Goal: Navigation & Orientation: Find specific page/section

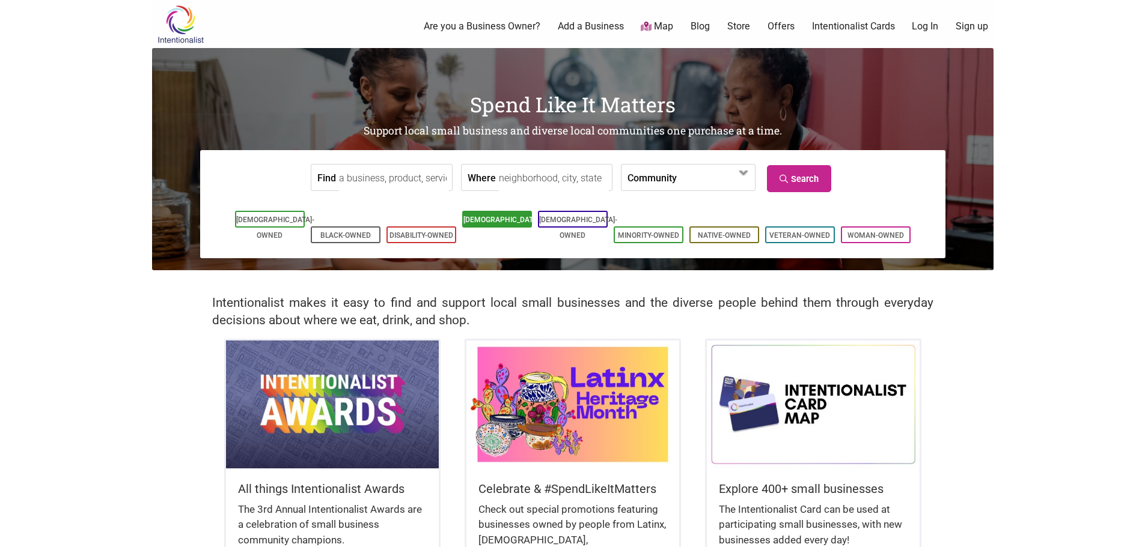
click at [490, 219] on link "[DEMOGRAPHIC_DATA]-Owned" at bounding box center [502, 228] width 78 height 24
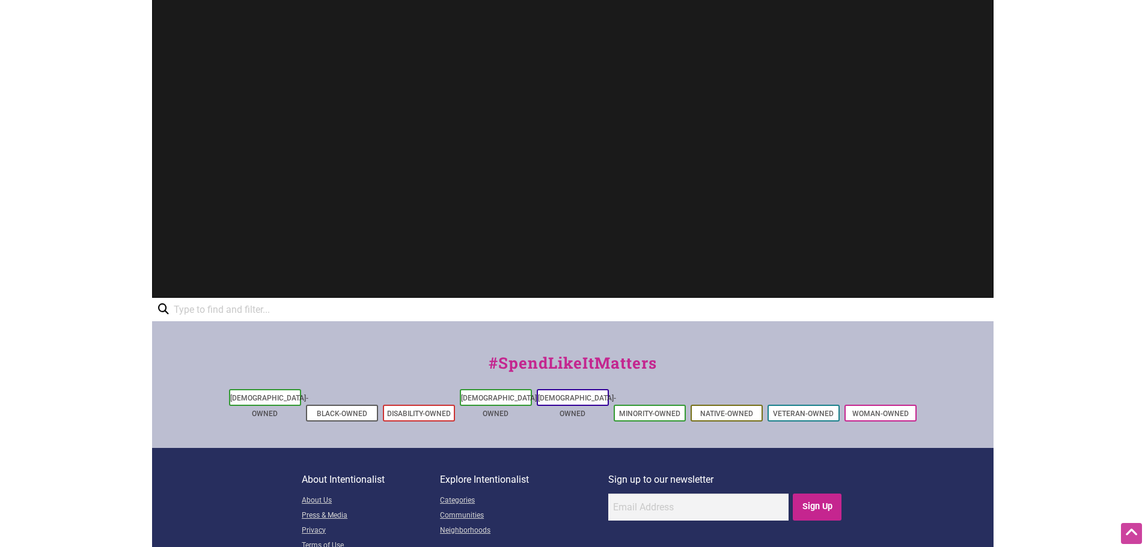
scroll to position [476, 0]
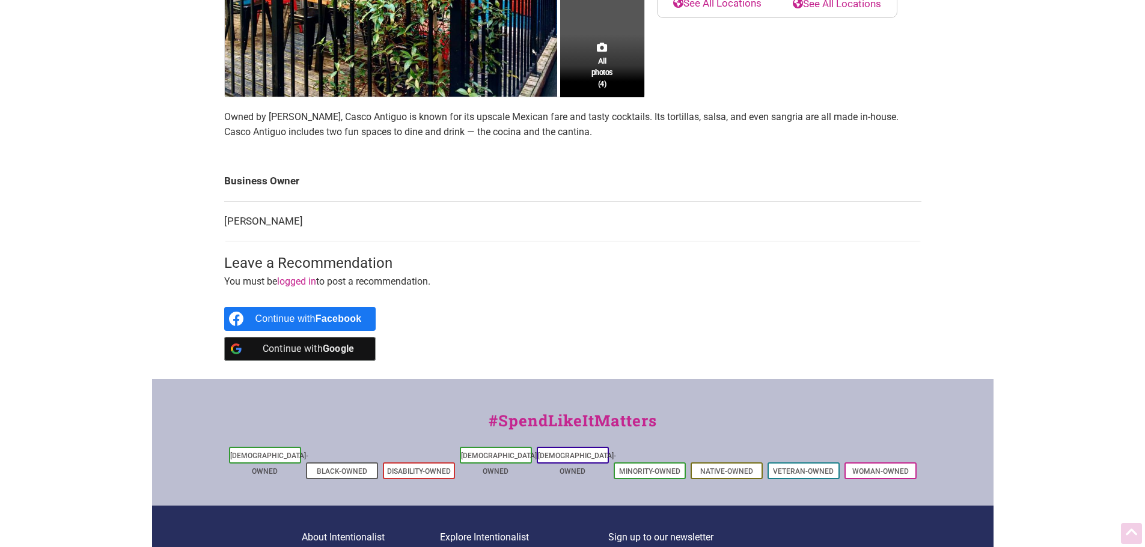
scroll to position [421, 0]
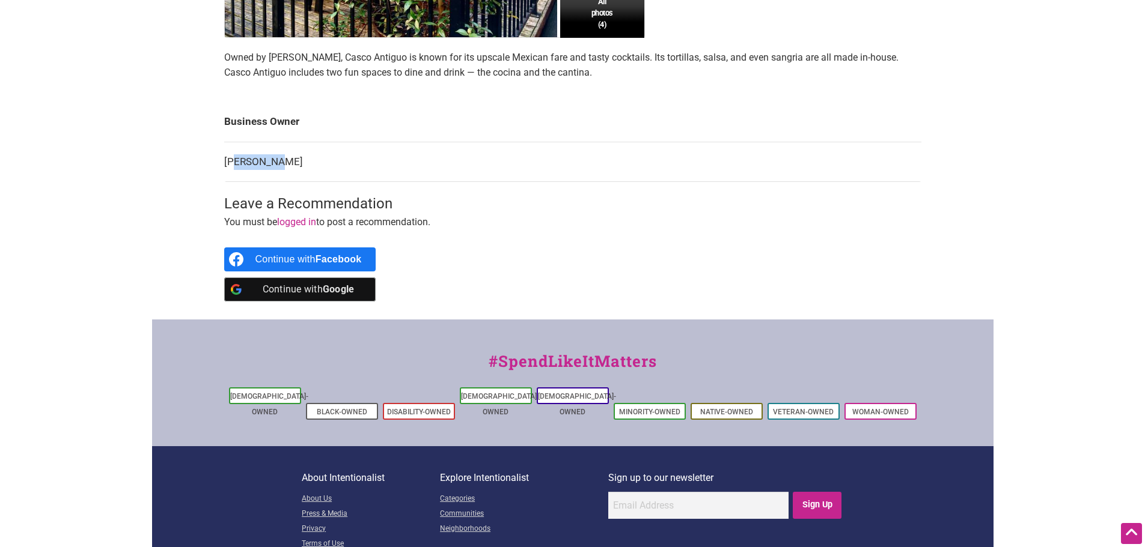
drag, startPoint x: 285, startPoint y: 169, endPoint x: 234, endPoint y: 169, distance: 51.1
click at [234, 169] on td "[PERSON_NAME]" at bounding box center [572, 162] width 697 height 40
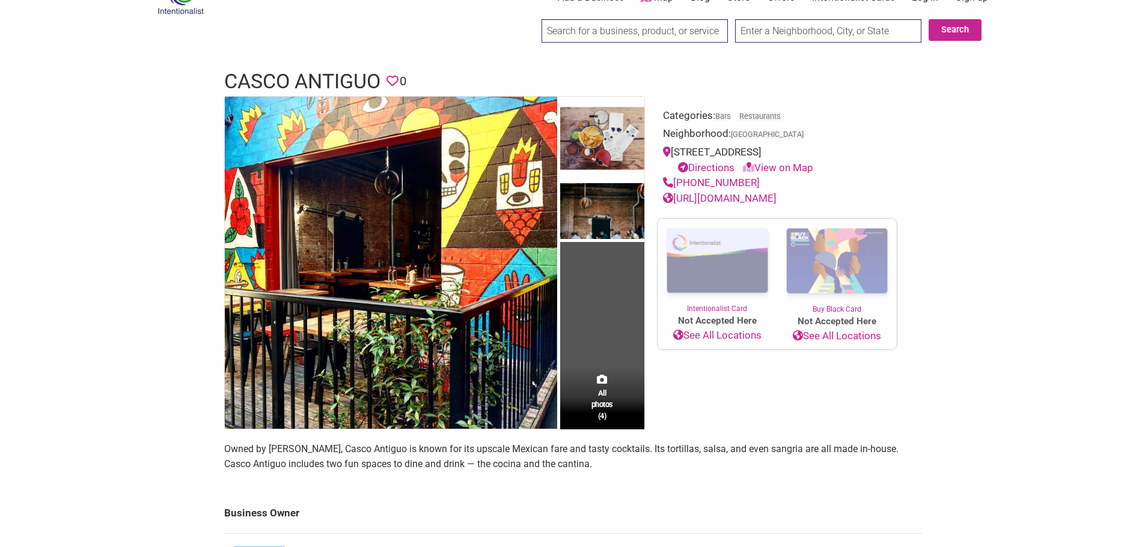
scroll to position [0, 0]
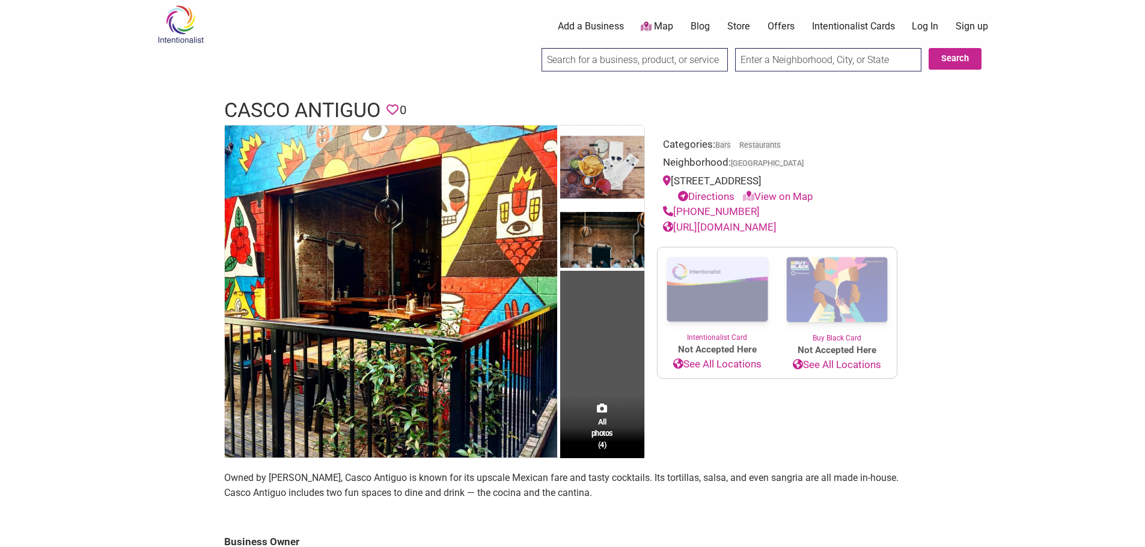
click at [665, 26] on link "Map" at bounding box center [657, 27] width 32 height 14
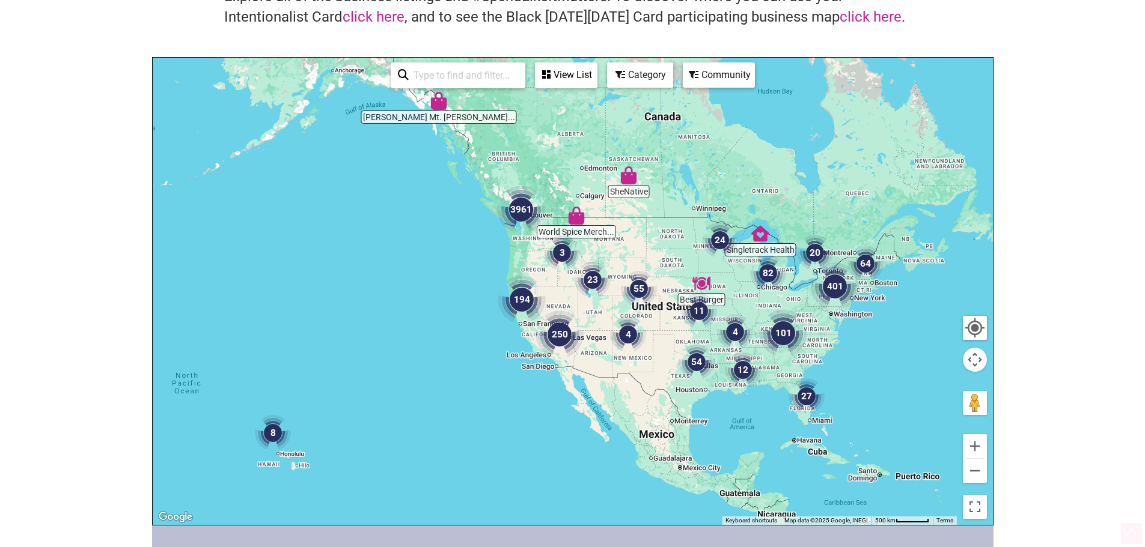
scroll to position [180, 0]
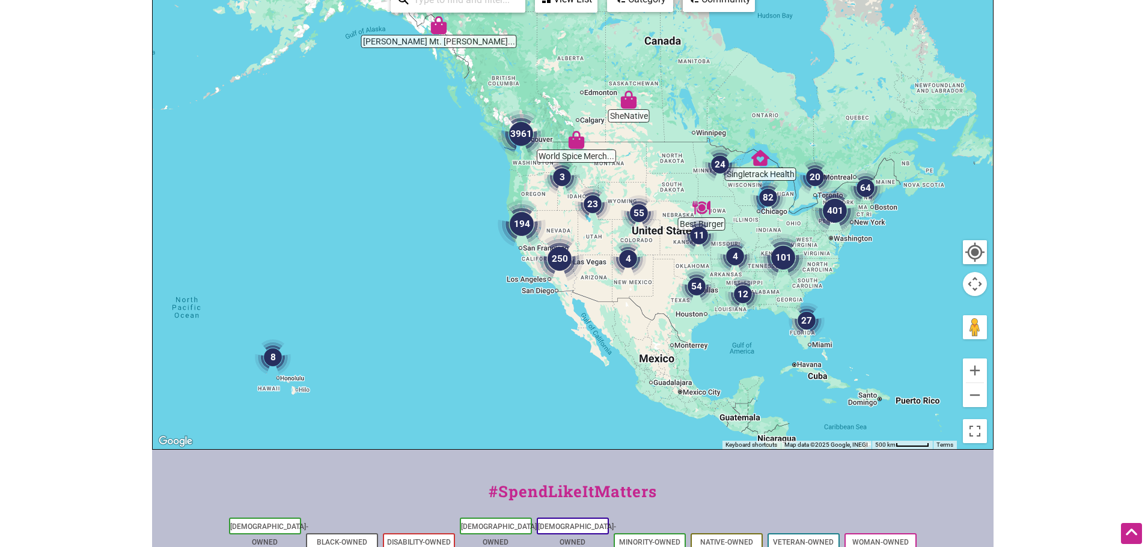
click at [522, 137] on img "3961" at bounding box center [521, 134] width 58 height 58
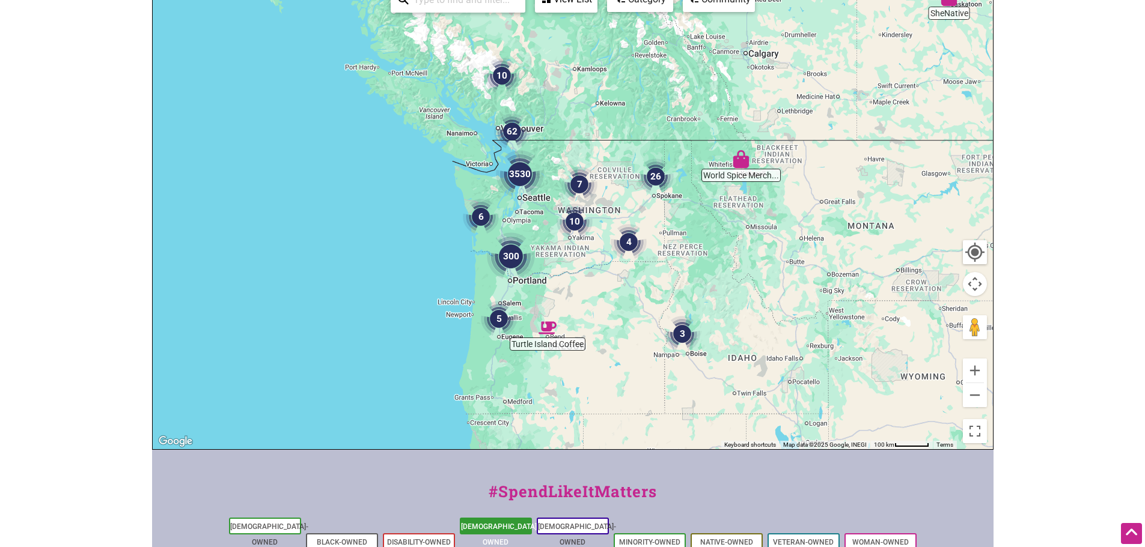
click at [502, 520] on li "[DEMOGRAPHIC_DATA]-Owned" at bounding box center [496, 526] width 72 height 17
click at [523, 182] on img "3530" at bounding box center [520, 174] width 58 height 58
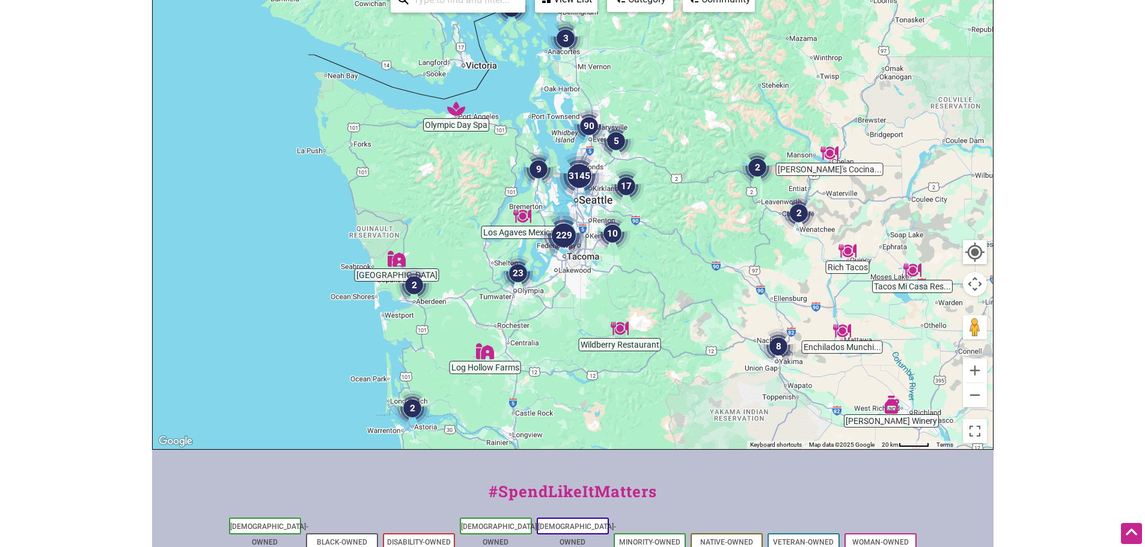
click at [580, 180] on img "3145" at bounding box center [579, 176] width 58 height 58
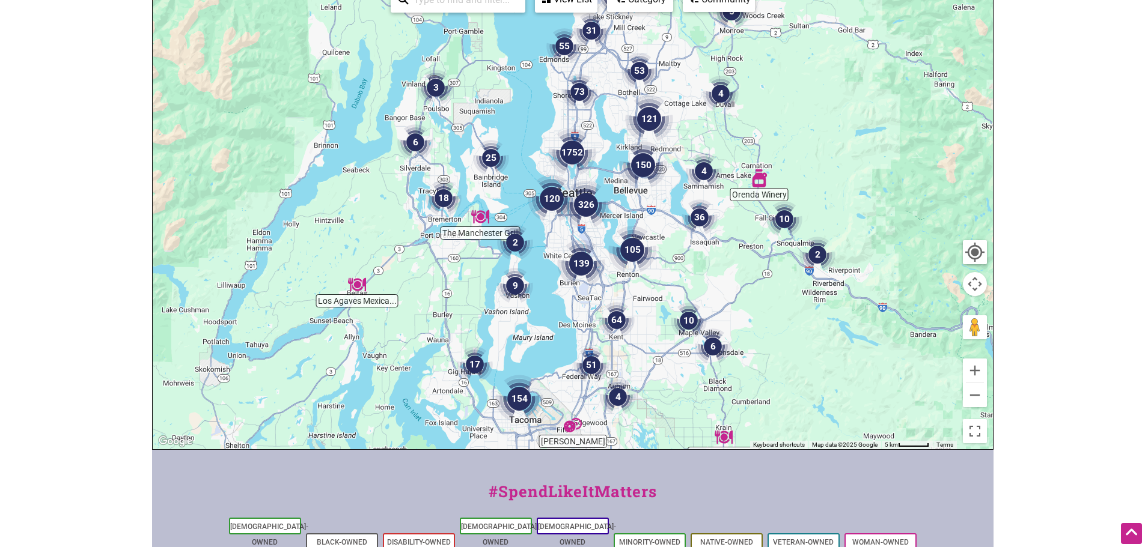
click at [550, 197] on img "120" at bounding box center [552, 199] width 58 height 58
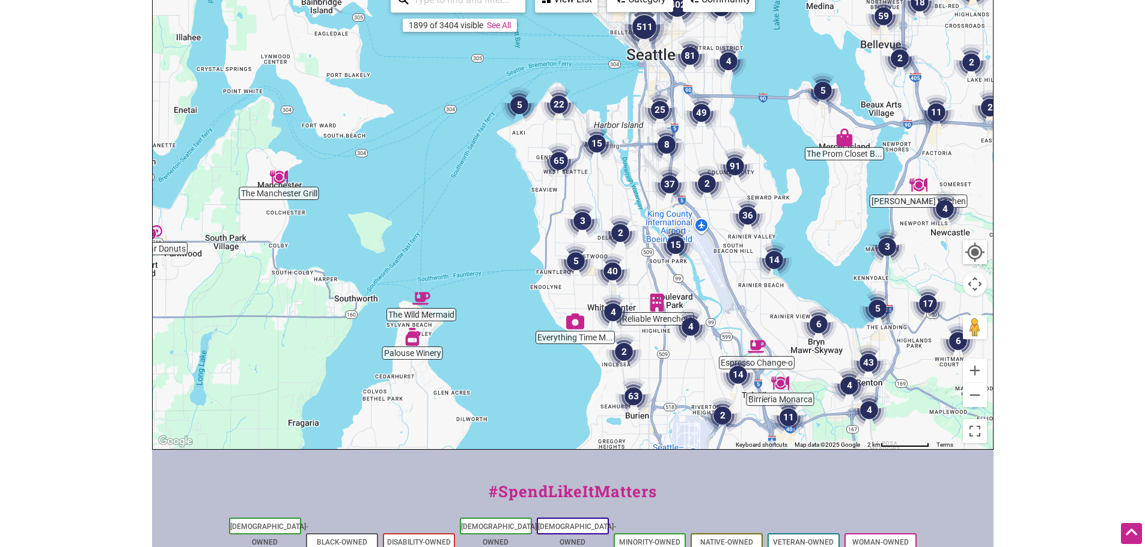
click at [648, 29] on img "511" at bounding box center [644, 27] width 58 height 58
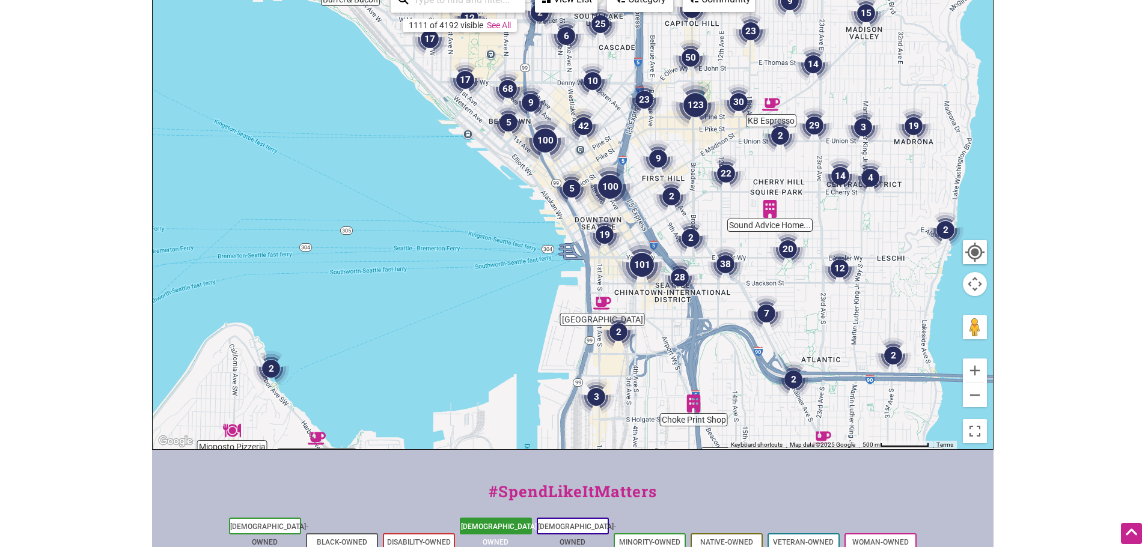
click at [479, 531] on link "[DEMOGRAPHIC_DATA]-Owned" at bounding box center [500, 535] width 78 height 24
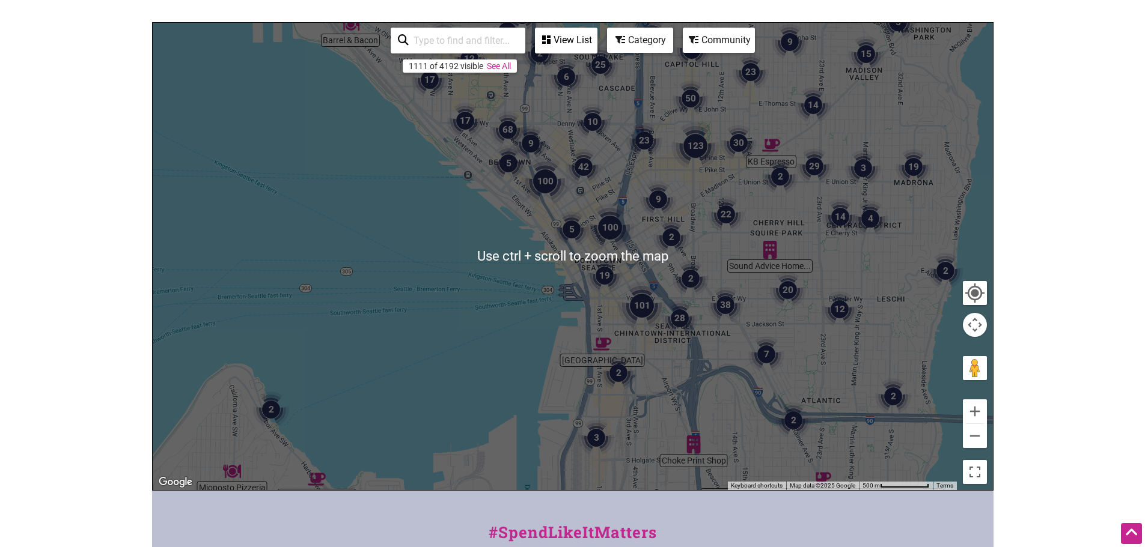
scroll to position [120, 0]
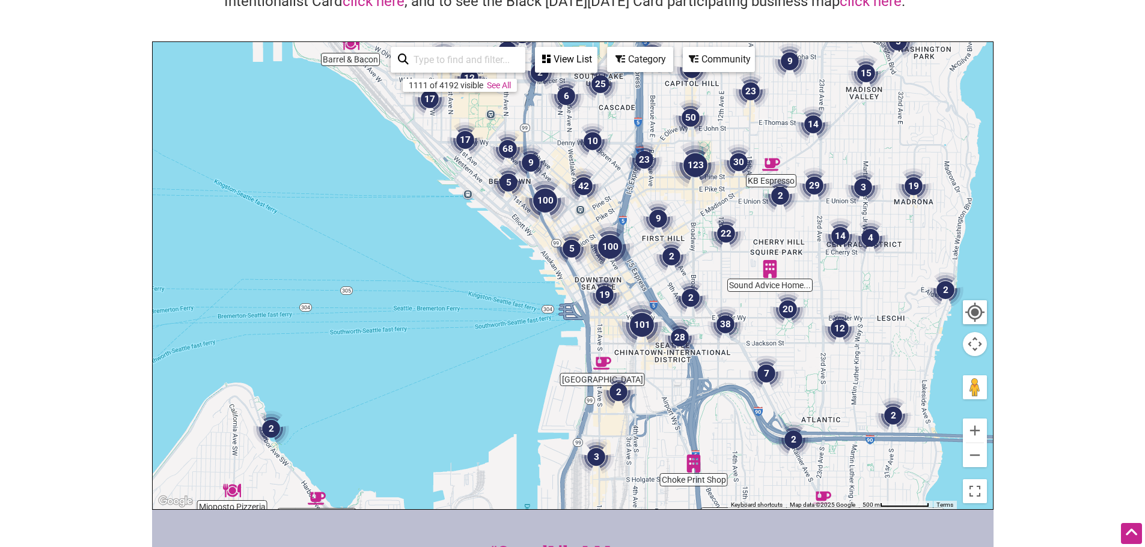
click at [571, 253] on img "5" at bounding box center [572, 249] width 46 height 46
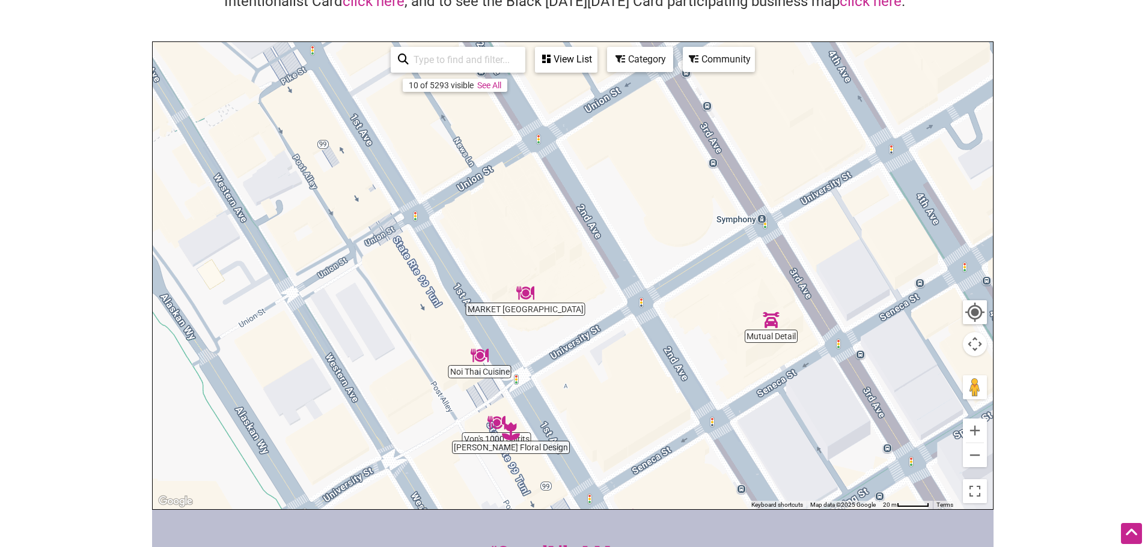
drag, startPoint x: 680, startPoint y: 170, endPoint x: 642, endPoint y: 329, distance: 163.7
click at [642, 329] on div "To navigate, press the arrow keys." at bounding box center [573, 275] width 840 height 467
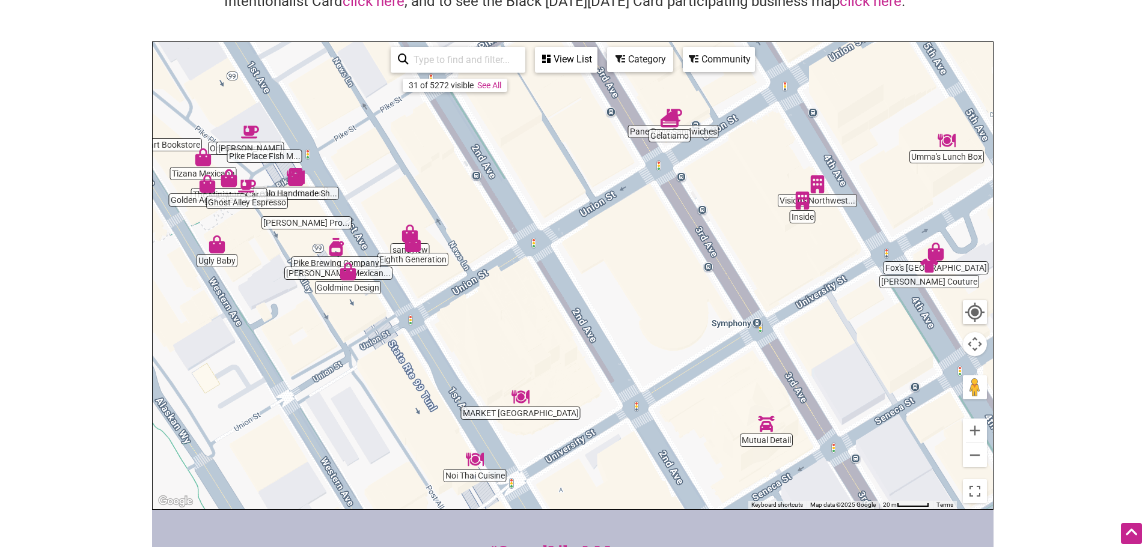
drag, startPoint x: 586, startPoint y: 196, endPoint x: 577, endPoint y: 203, distance: 11.1
click at [588, 217] on div "To navigate, press the arrow keys." at bounding box center [573, 275] width 840 height 467
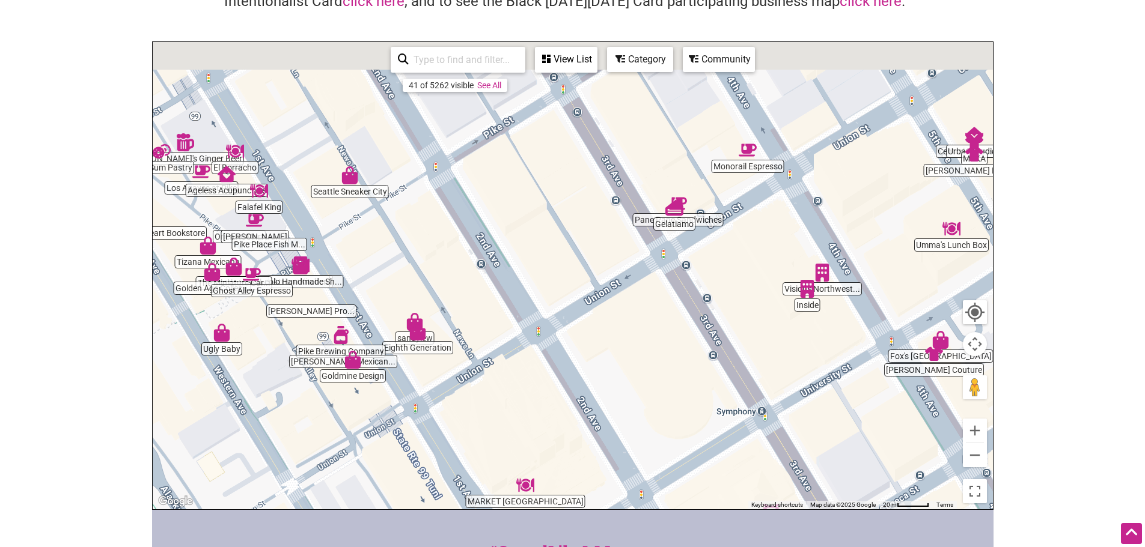
drag, startPoint x: 553, startPoint y: 123, endPoint x: 559, endPoint y: 219, distance: 96.9
click at [559, 219] on div "To navigate, press the arrow keys." at bounding box center [573, 275] width 840 height 467
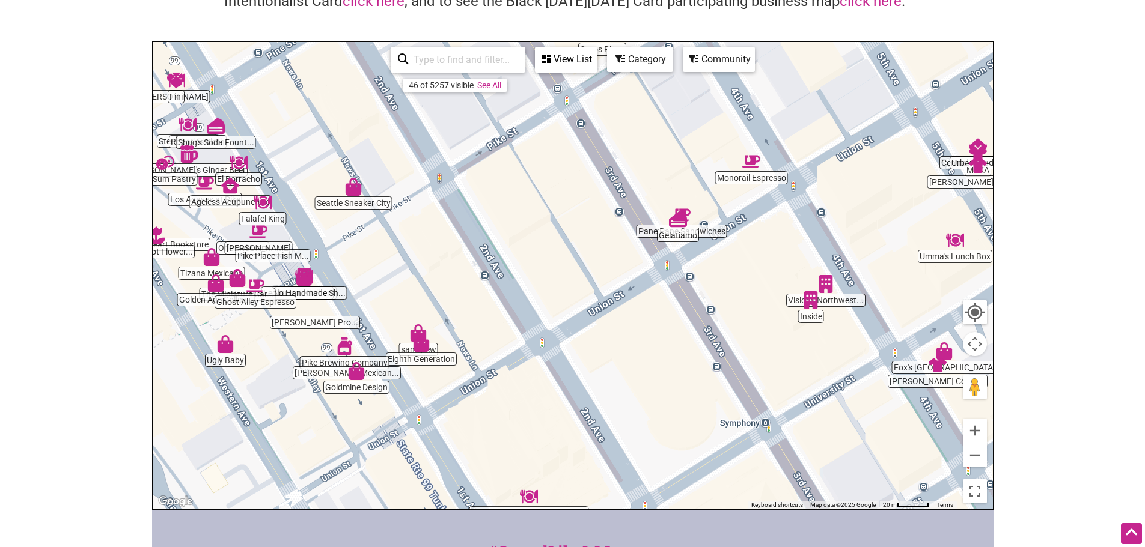
click at [636, 59] on div "Category" at bounding box center [640, 59] width 64 height 23
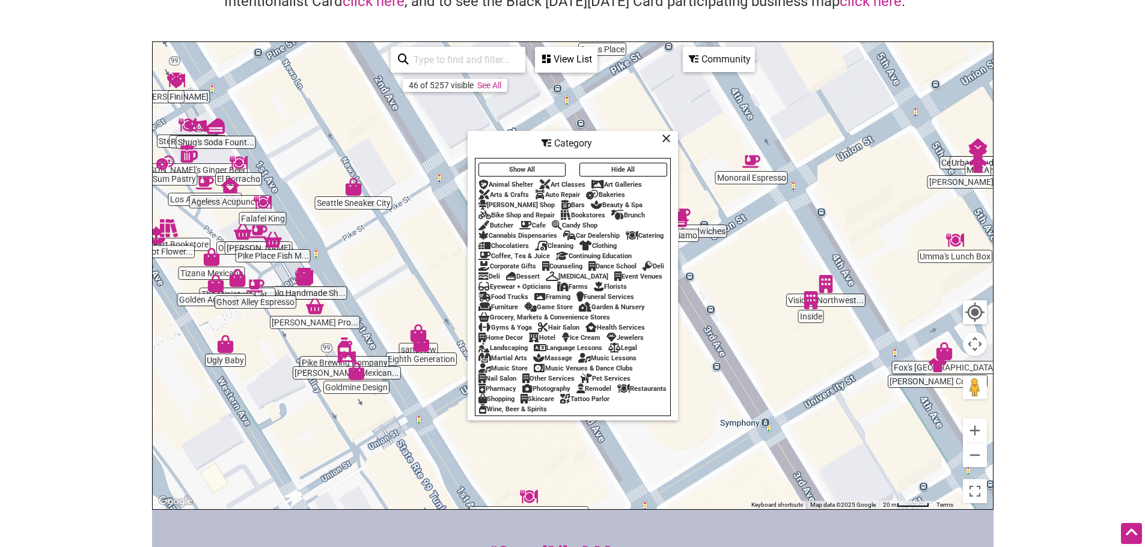
scroll to position [180, 0]
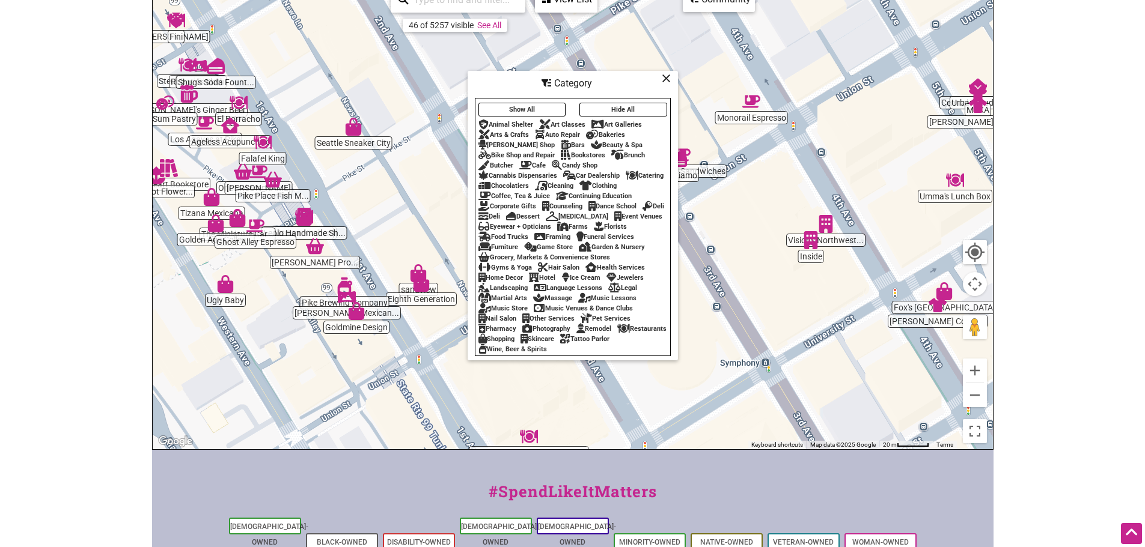
click at [539, 162] on div "Cafe" at bounding box center [532, 166] width 26 height 8
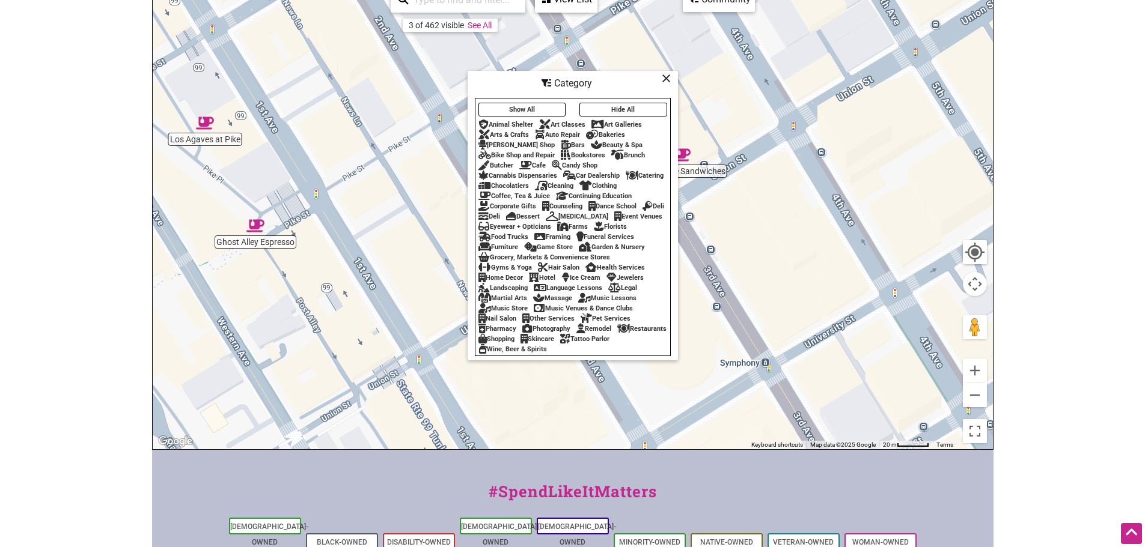
click at [617, 333] on div "Restaurants" at bounding box center [641, 329] width 49 height 8
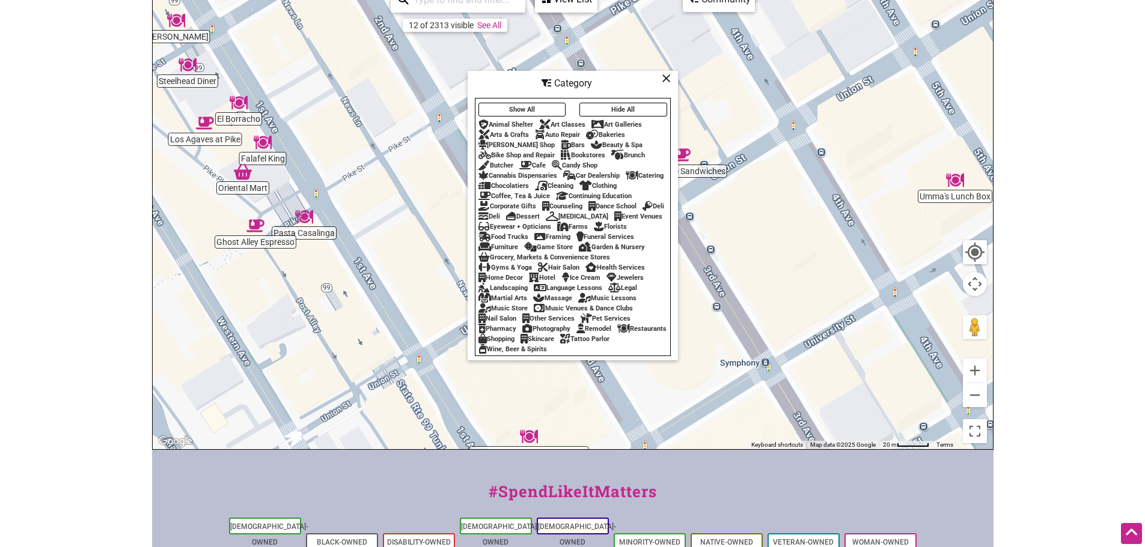
click at [756, 132] on div "To navigate, press the arrow keys." at bounding box center [573, 215] width 840 height 467
click at [672, 80] on div "Category" at bounding box center [573, 83] width 208 height 23
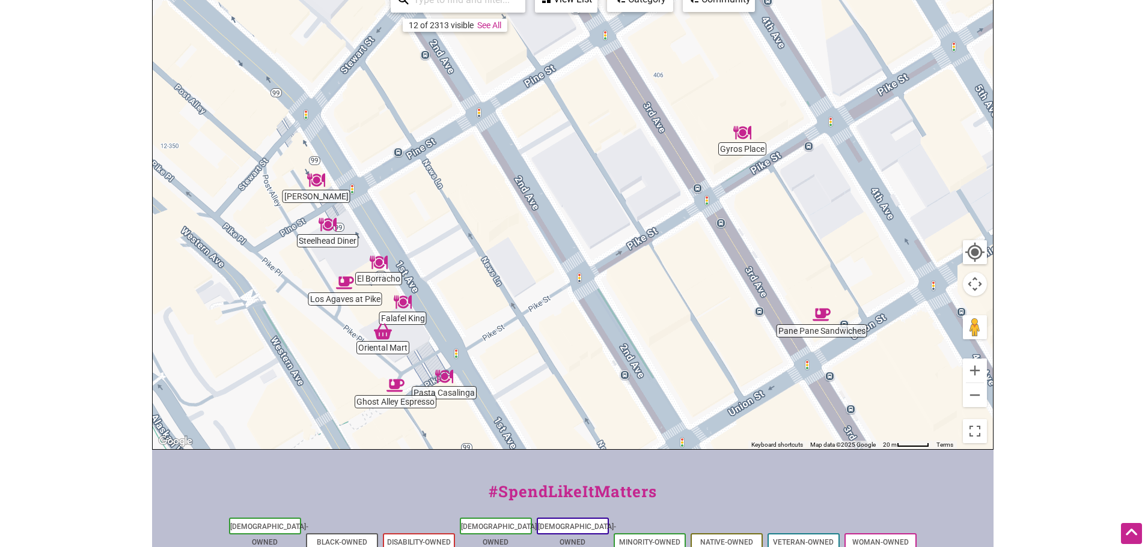
drag, startPoint x: 513, startPoint y: 162, endPoint x: 653, endPoint y: 305, distance: 200.1
click at [653, 305] on div "To navigate, press the arrow keys." at bounding box center [573, 215] width 840 height 467
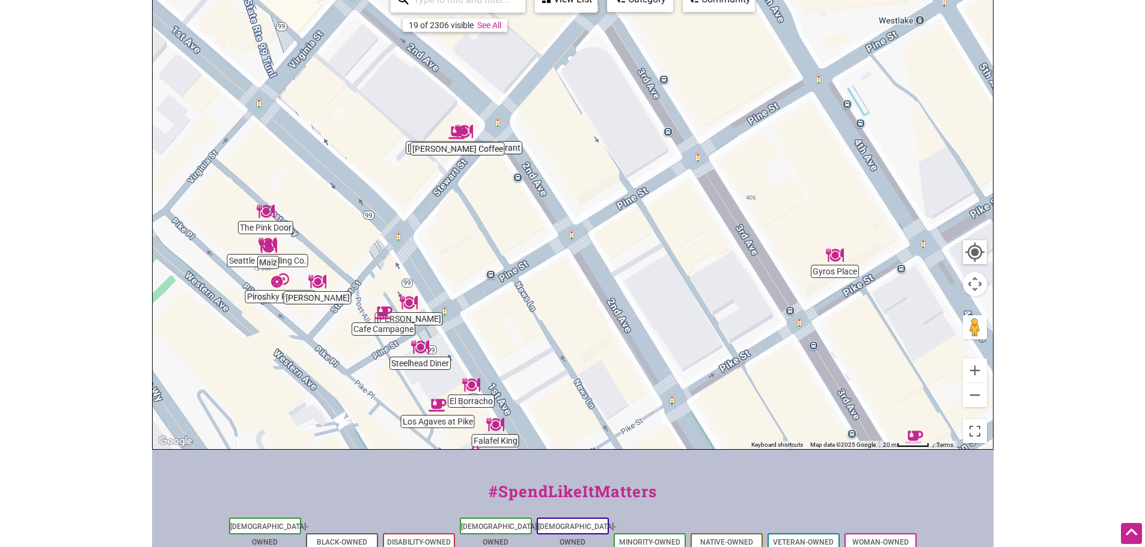
drag, startPoint x: 562, startPoint y: 238, endPoint x: 638, endPoint y: 343, distance: 129.6
click at [638, 343] on div "To navigate, press the arrow keys." at bounding box center [573, 215] width 840 height 467
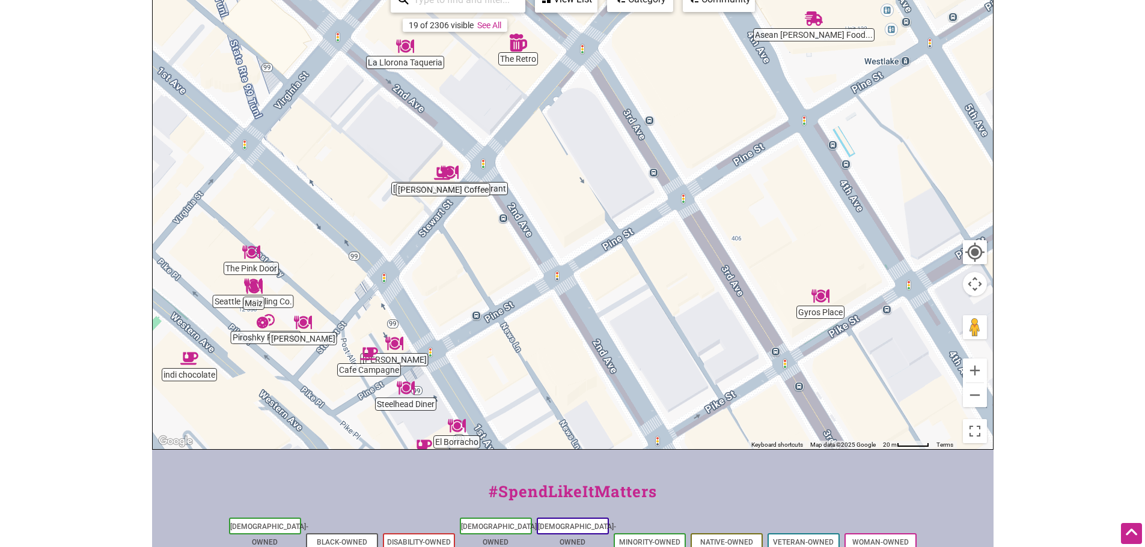
drag, startPoint x: 765, startPoint y: 202, endPoint x: 752, endPoint y: 263, distance: 62.8
click at [752, 263] on div "To navigate, press the arrow keys." at bounding box center [573, 215] width 840 height 467
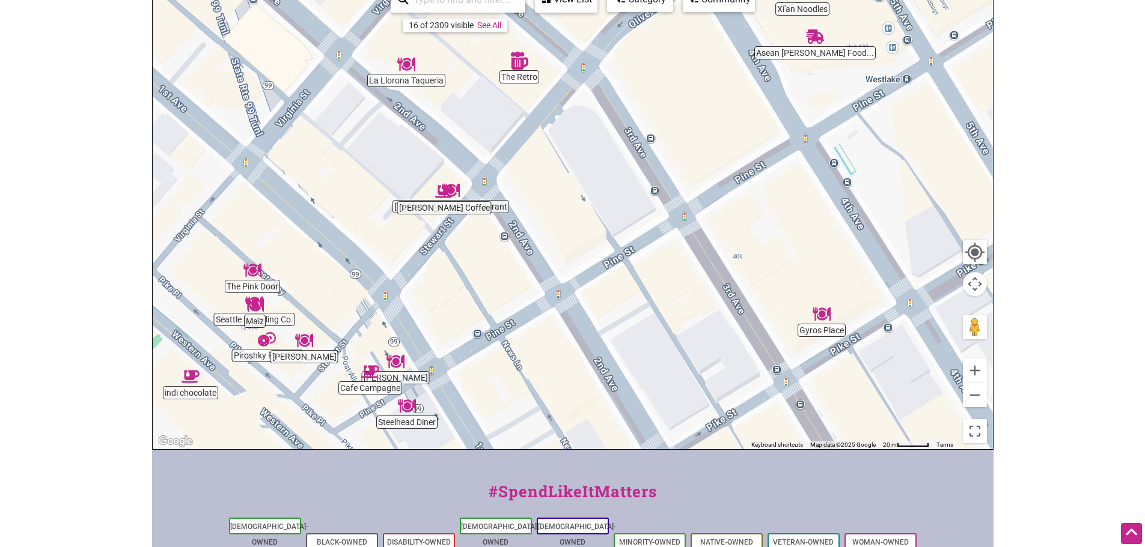
click at [446, 195] on img "Moore Coffee" at bounding box center [444, 192] width 28 height 28
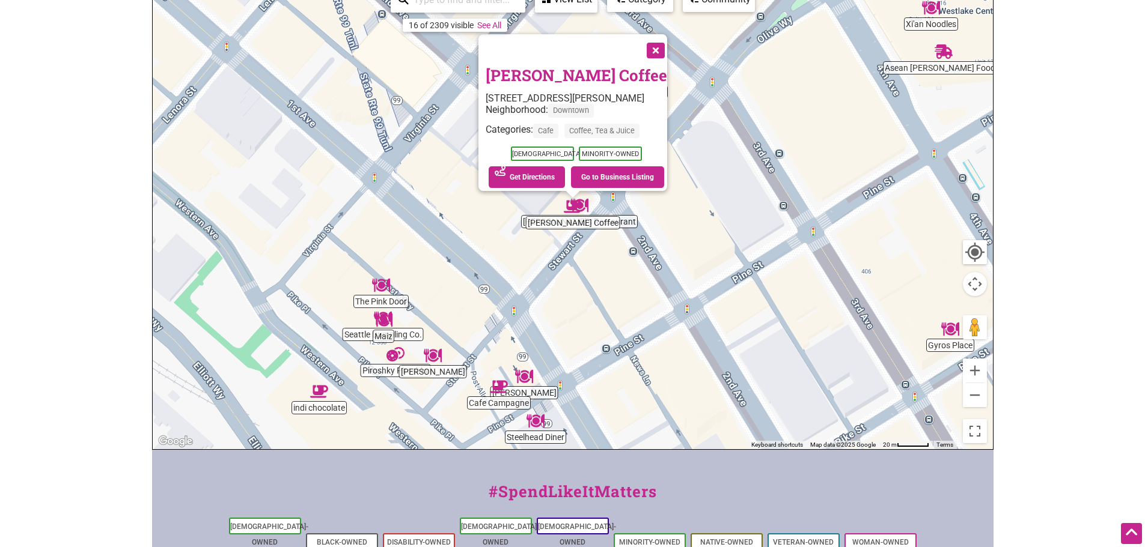
click at [311, 392] on img "indi chocolate" at bounding box center [319, 392] width 28 height 28
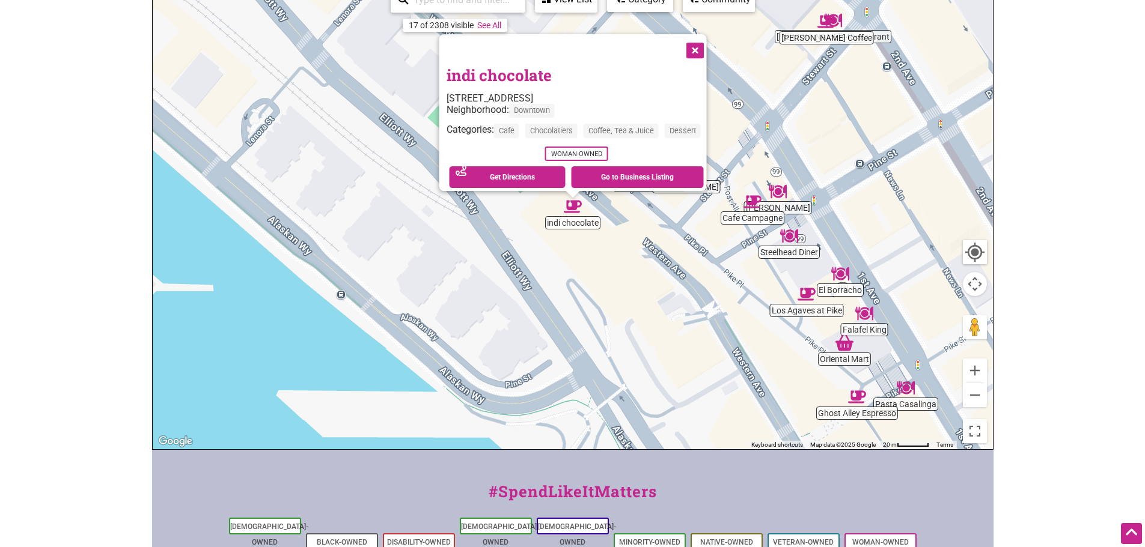
click at [699, 47] on button "Close" at bounding box center [693, 49] width 30 height 30
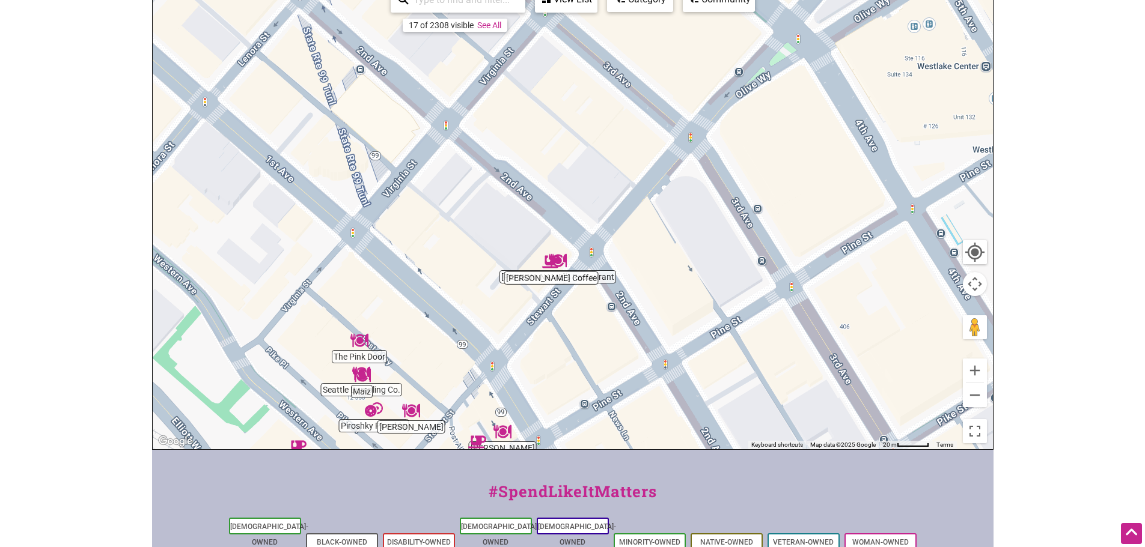
drag, startPoint x: 806, startPoint y: 97, endPoint x: 512, endPoint y: 361, distance: 394.9
click at [515, 359] on div "To navigate, press the arrow keys." at bounding box center [573, 215] width 840 height 467
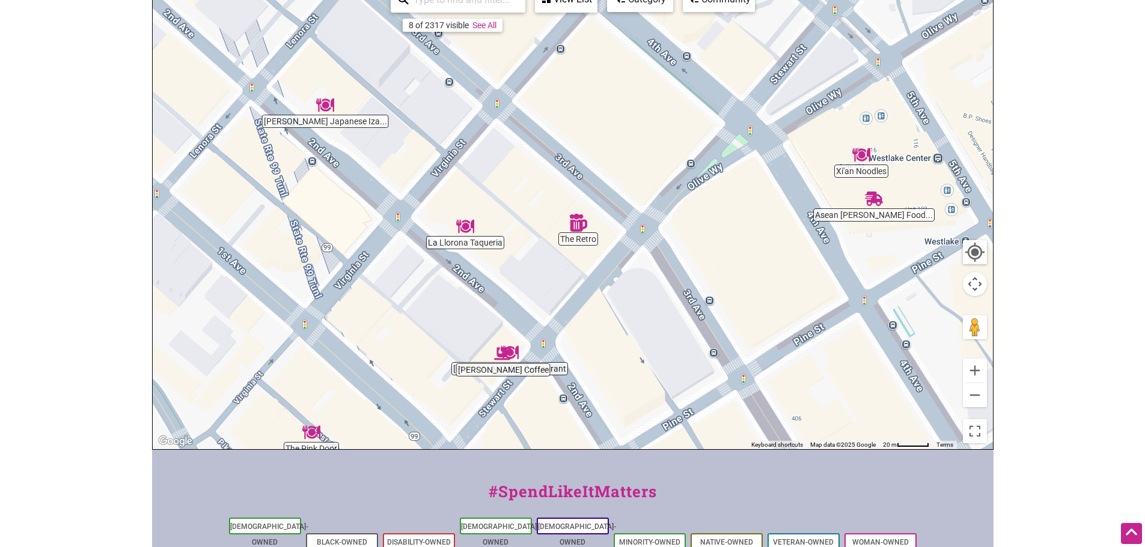
drag, startPoint x: 676, startPoint y: 235, endPoint x: 656, endPoint y: 310, distance: 77.7
click at [656, 310] on div "To navigate, press the arrow keys." at bounding box center [573, 215] width 840 height 467
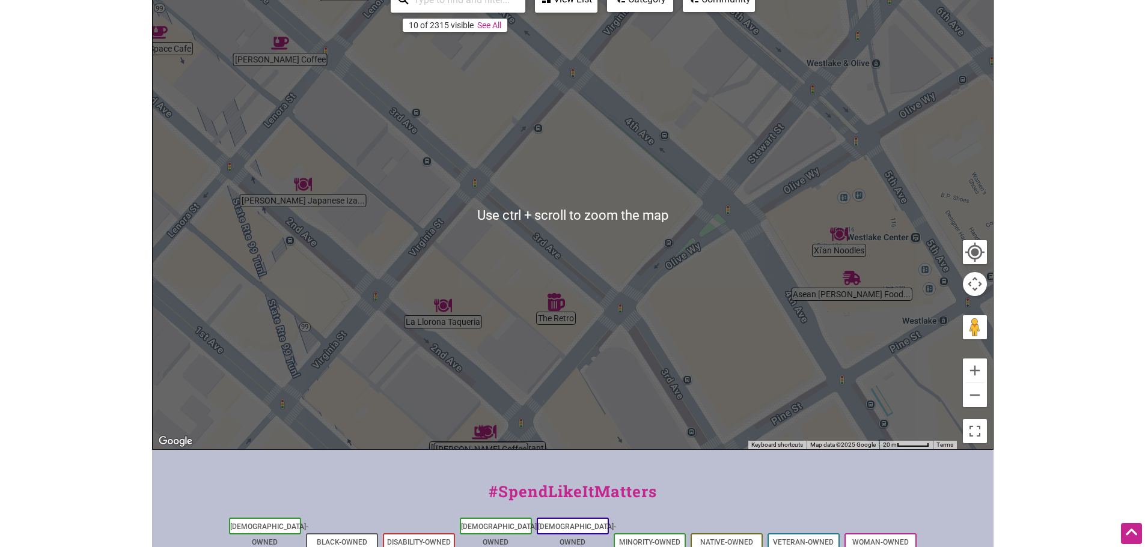
scroll to position [240, 0]
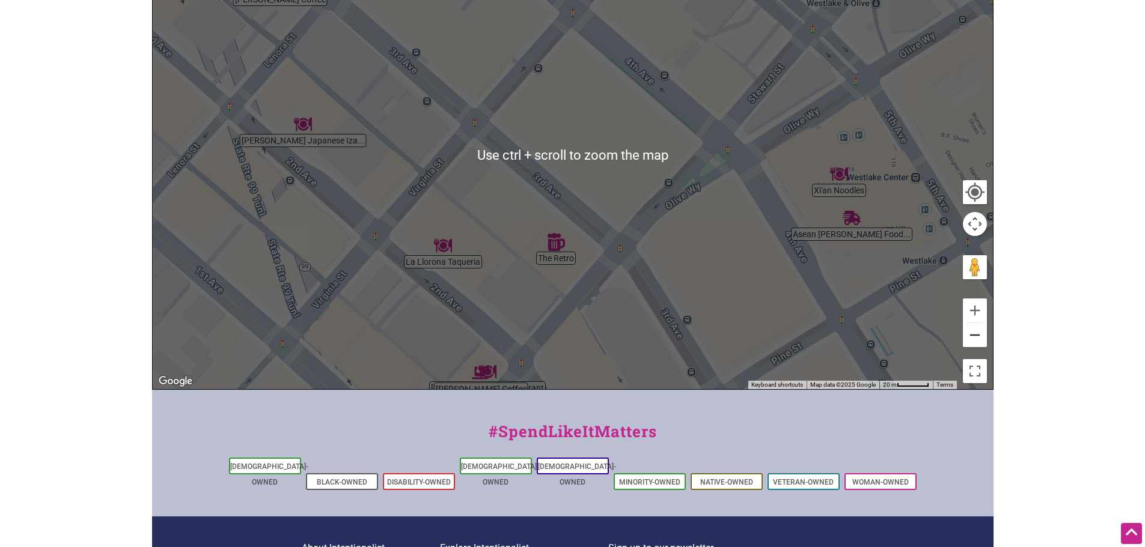
drag, startPoint x: 975, startPoint y: 340, endPoint x: 959, endPoint y: 325, distance: 21.7
click at [975, 339] on button "Zoom out" at bounding box center [975, 335] width 24 height 24
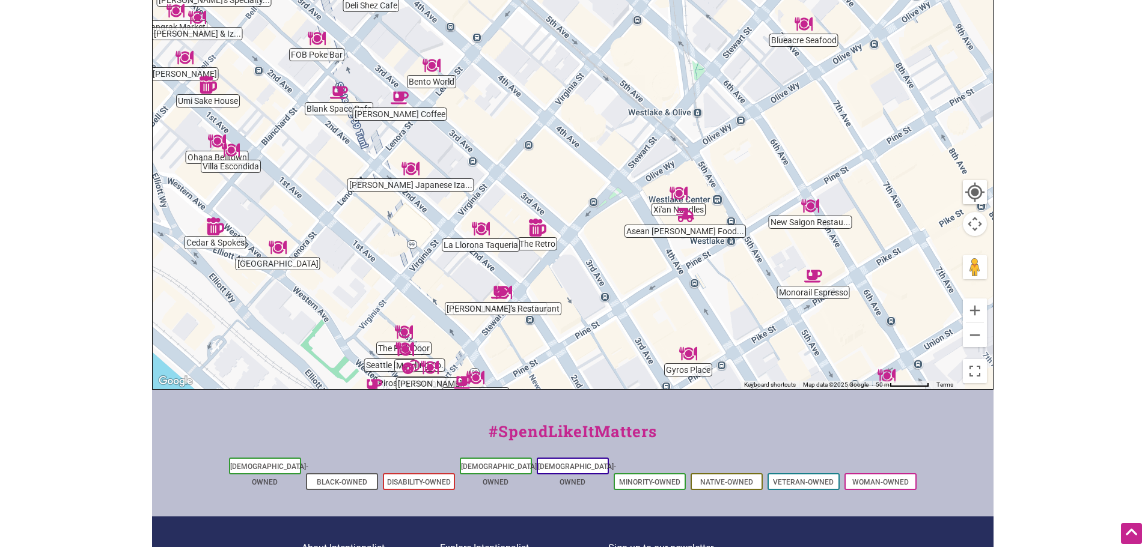
drag, startPoint x: 743, startPoint y: 172, endPoint x: 738, endPoint y: 185, distance: 13.7
click at [738, 185] on div "To navigate, press the arrow keys." at bounding box center [573, 155] width 840 height 467
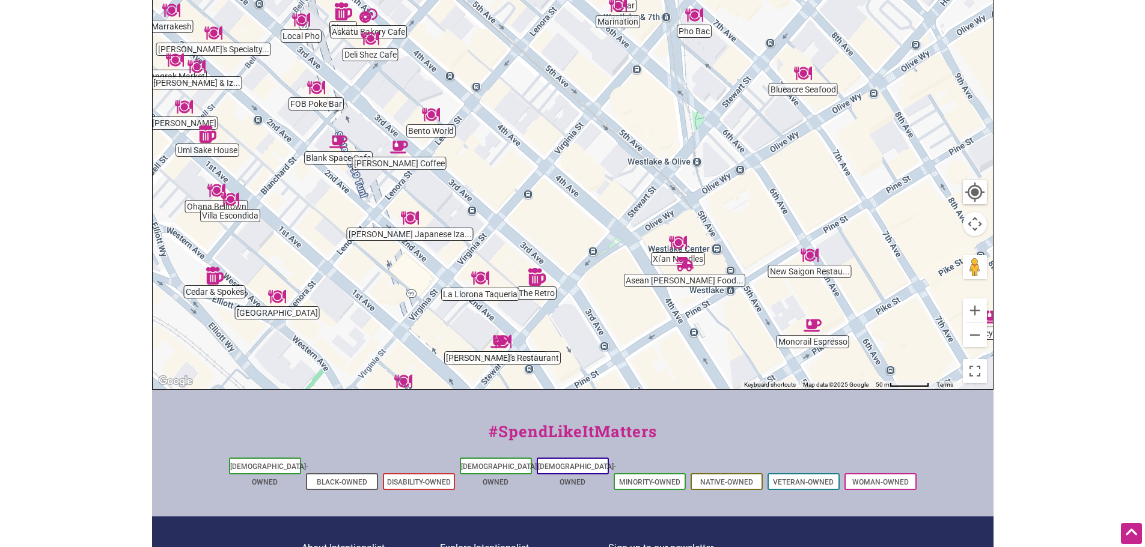
drag, startPoint x: 770, startPoint y: 146, endPoint x: 773, endPoint y: 189, distance: 42.8
click at [773, 189] on div "To navigate, press the arrow keys." at bounding box center [573, 155] width 840 height 467
click at [813, 327] on img "Monorail Espresso" at bounding box center [813, 327] width 28 height 28
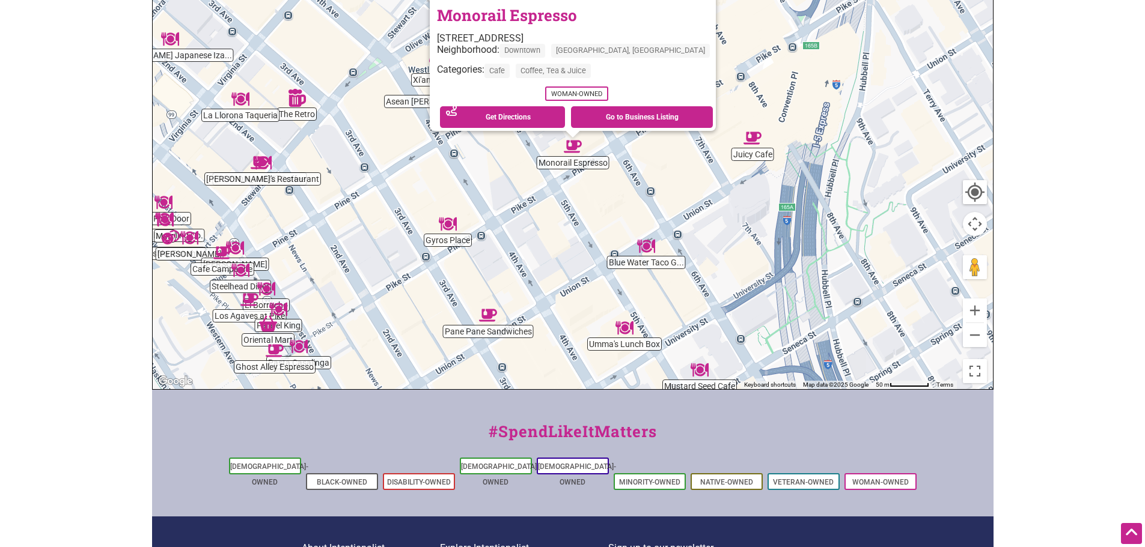
click at [754, 141] on img "Juicy Cafe" at bounding box center [752, 138] width 28 height 28
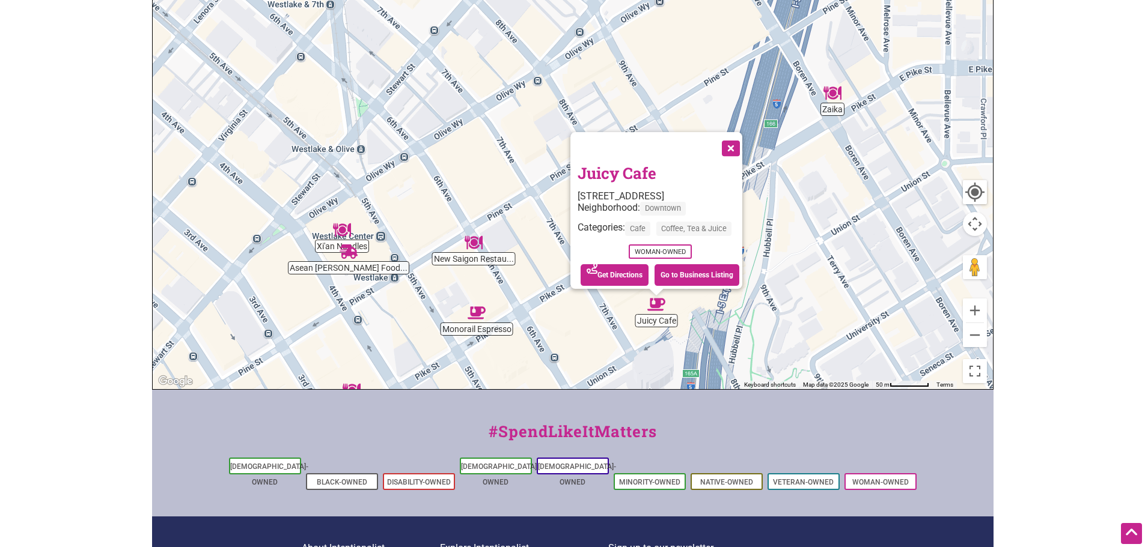
drag, startPoint x: 305, startPoint y: 172, endPoint x: 383, endPoint y: 320, distance: 166.6
click at [383, 323] on div "To navigate, press the arrow keys. Juicy Cafe 725 Pike St, Seattle, WA 98101 Ne…" at bounding box center [573, 155] width 840 height 467
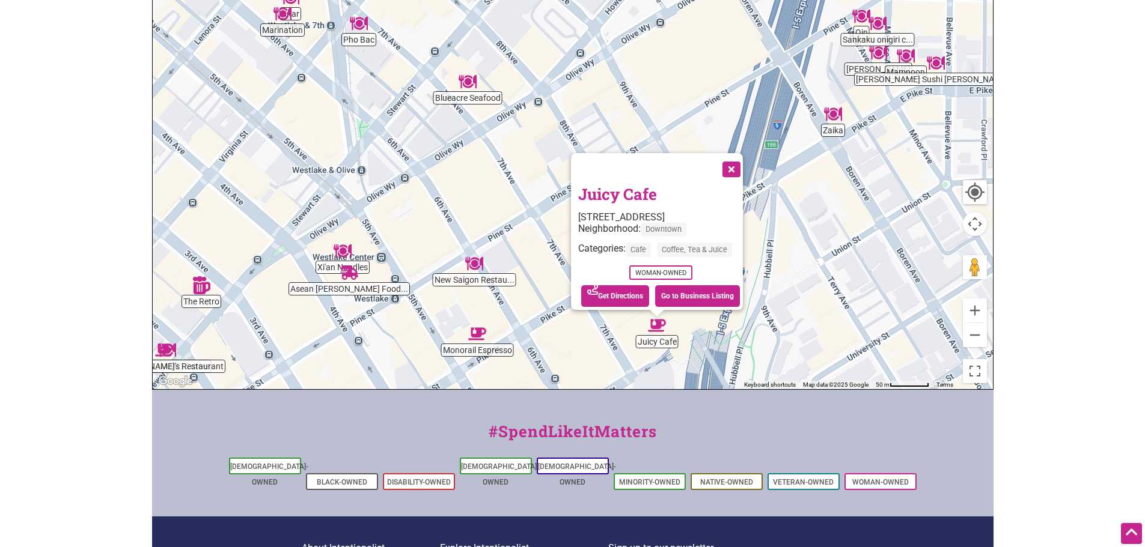
click at [732, 158] on button "Close" at bounding box center [730, 168] width 30 height 30
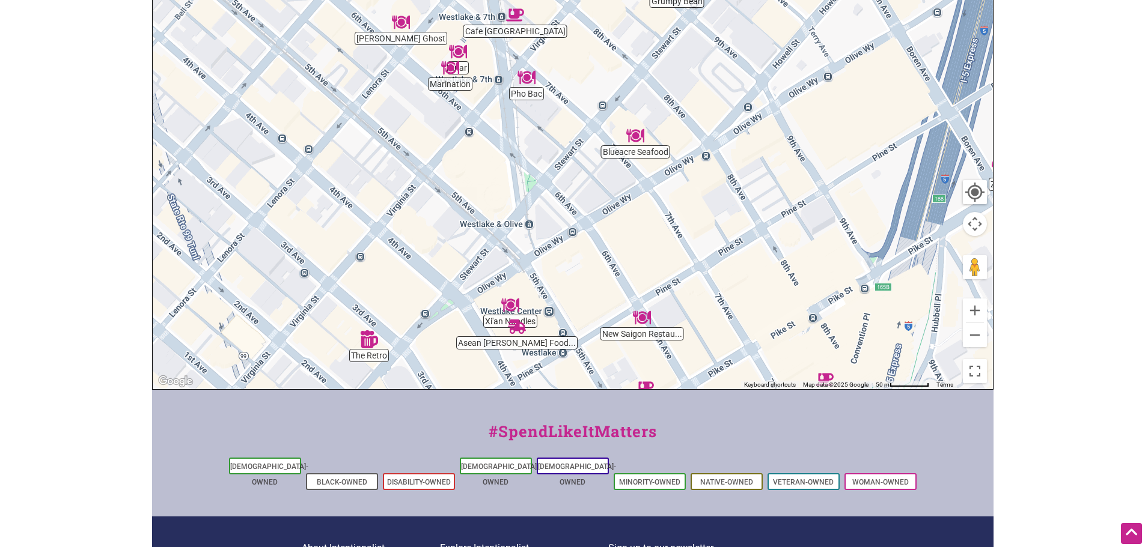
drag, startPoint x: 443, startPoint y: 165, endPoint x: 618, endPoint y: 222, distance: 183.4
click at [618, 222] on div "To navigate, press the arrow keys." at bounding box center [573, 155] width 840 height 467
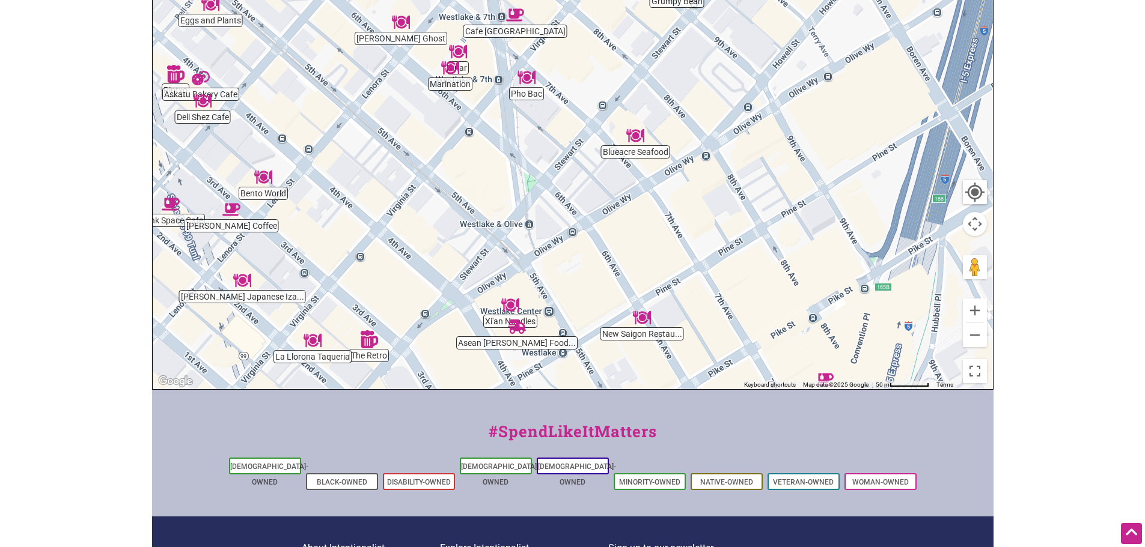
click at [447, 69] on img "Marination" at bounding box center [450, 68] width 28 height 28
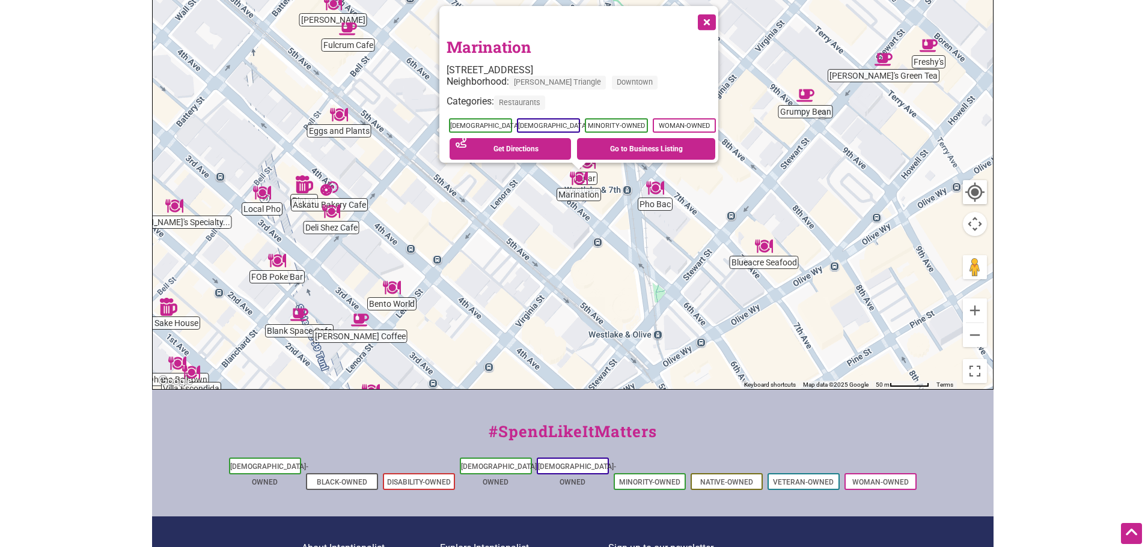
drag, startPoint x: 815, startPoint y: 156, endPoint x: 823, endPoint y: 202, distance: 47.4
click at [823, 202] on div "To navigate, press the arrow keys. Marination 2000 6th Ave, Seattle, WA 98121 N…" at bounding box center [573, 155] width 840 height 467
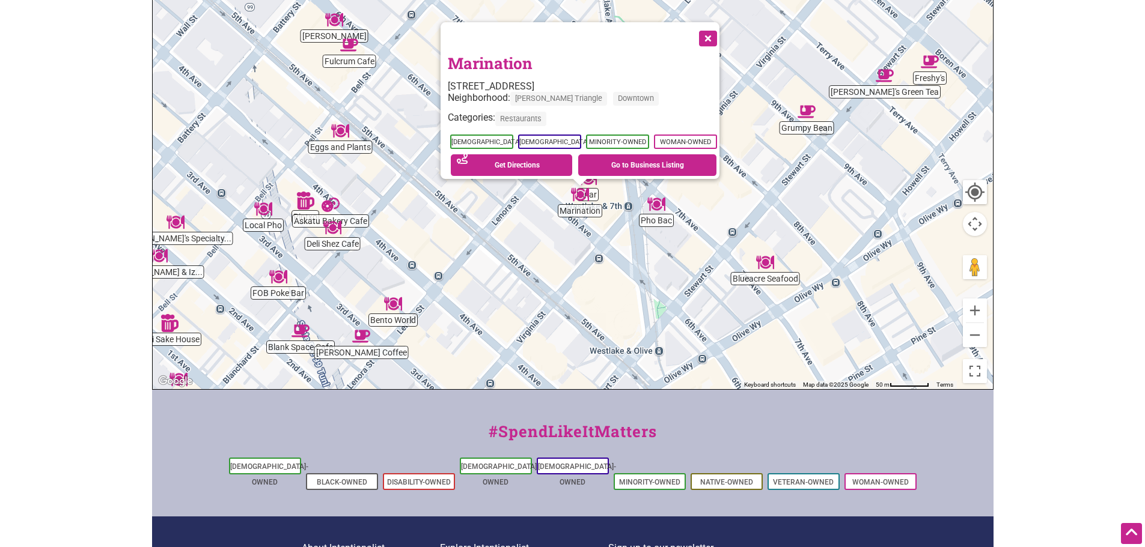
click at [713, 32] on button "Close" at bounding box center [707, 37] width 30 height 30
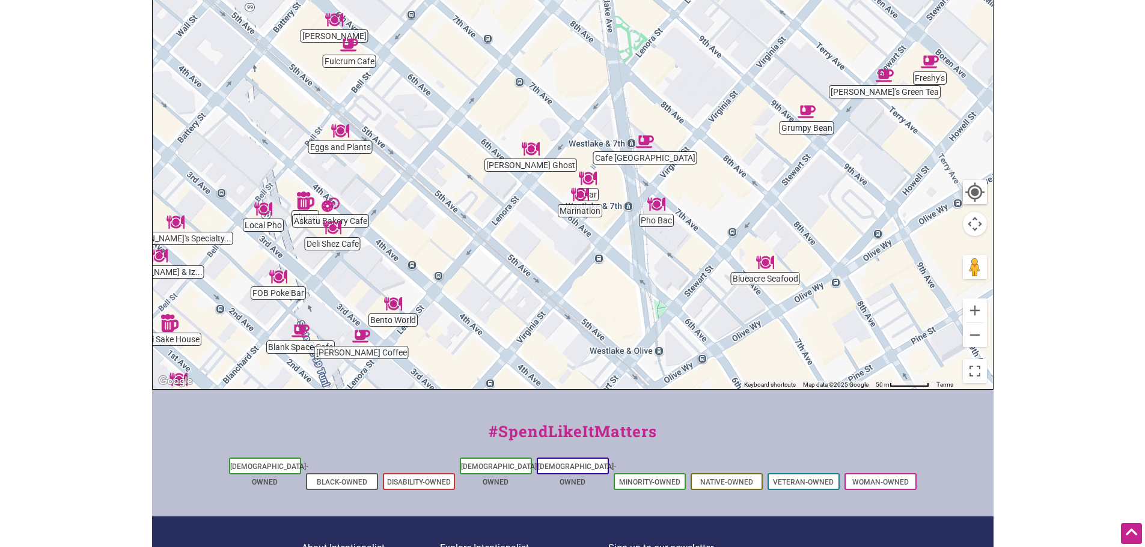
click at [881, 78] on img "Nana's Green Tea" at bounding box center [885, 76] width 28 height 28
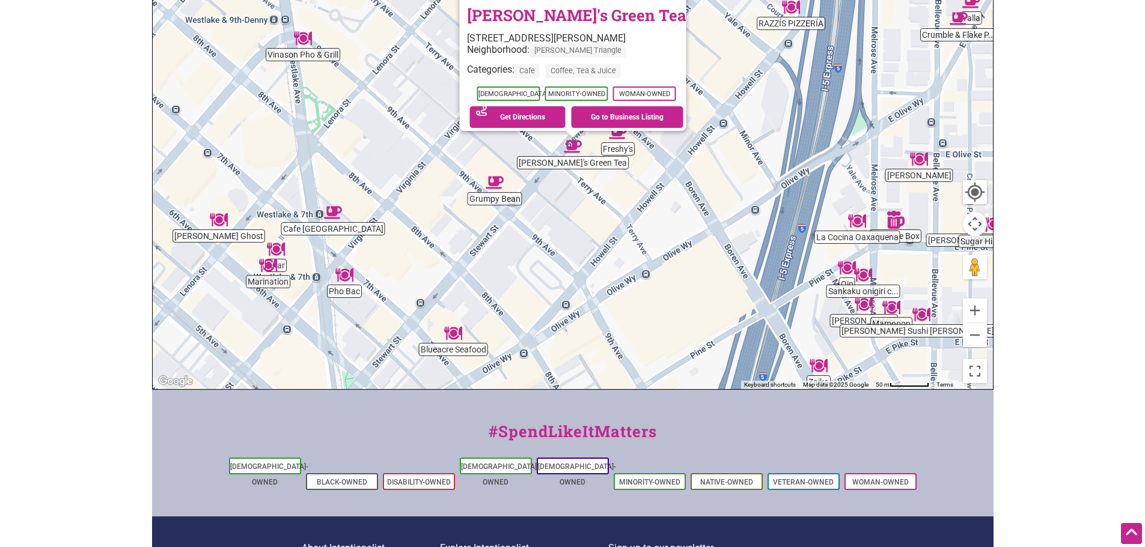
click at [334, 221] on img "Cafe Suisse" at bounding box center [333, 213] width 28 height 28
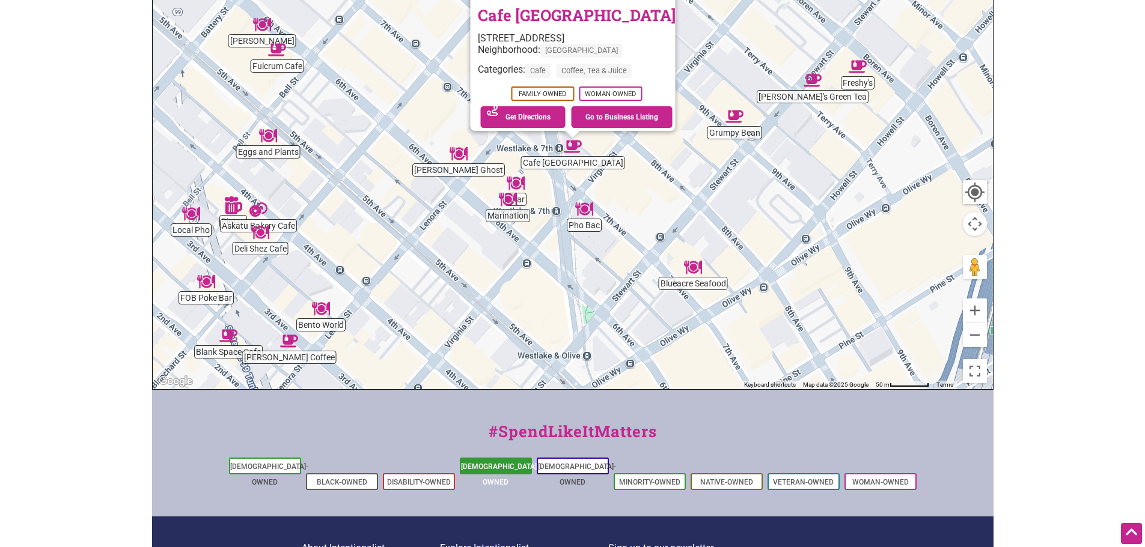
click at [510, 462] on li "[DEMOGRAPHIC_DATA]-Owned" at bounding box center [496, 466] width 72 height 17
click at [1077, 283] on body "× Menu 0 Add a Business Map Blog Store Offers Intentionalist Cards Buy Black Ca…" at bounding box center [572, 33] width 1145 height 547
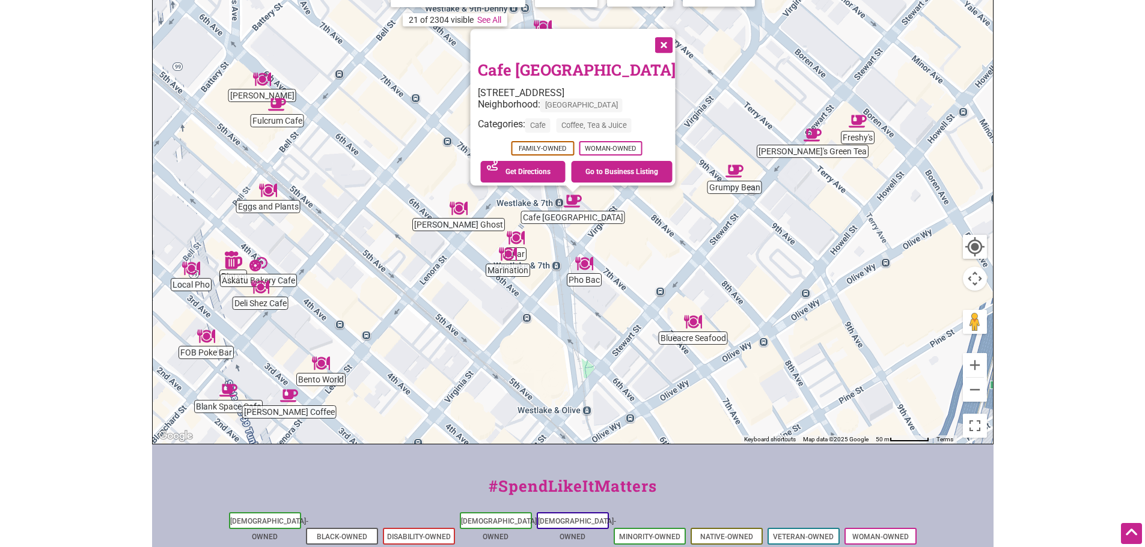
scroll to position [175, 0]
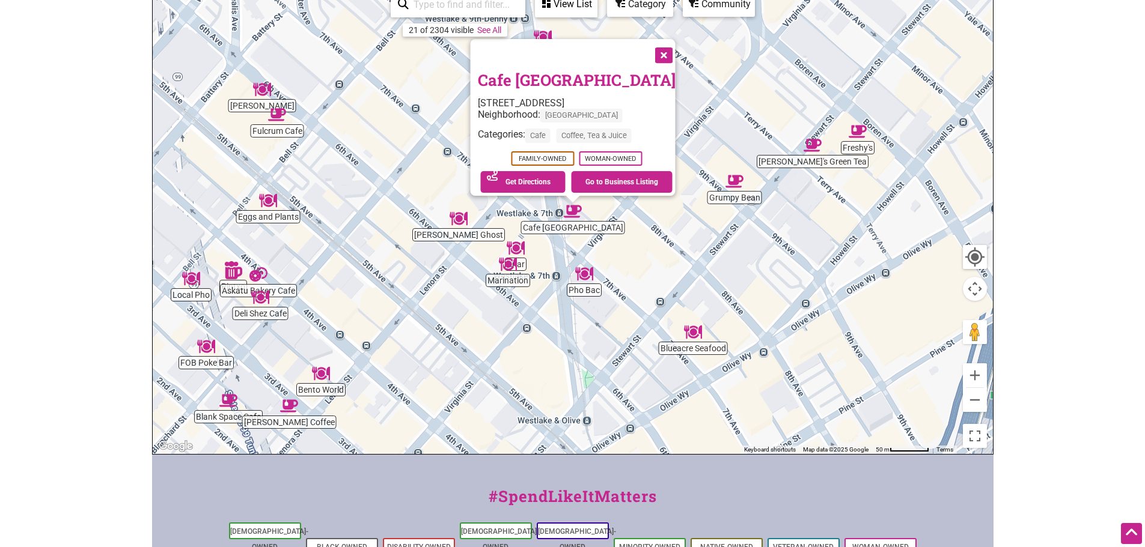
click at [655, 52] on button "Close" at bounding box center [662, 54] width 30 height 30
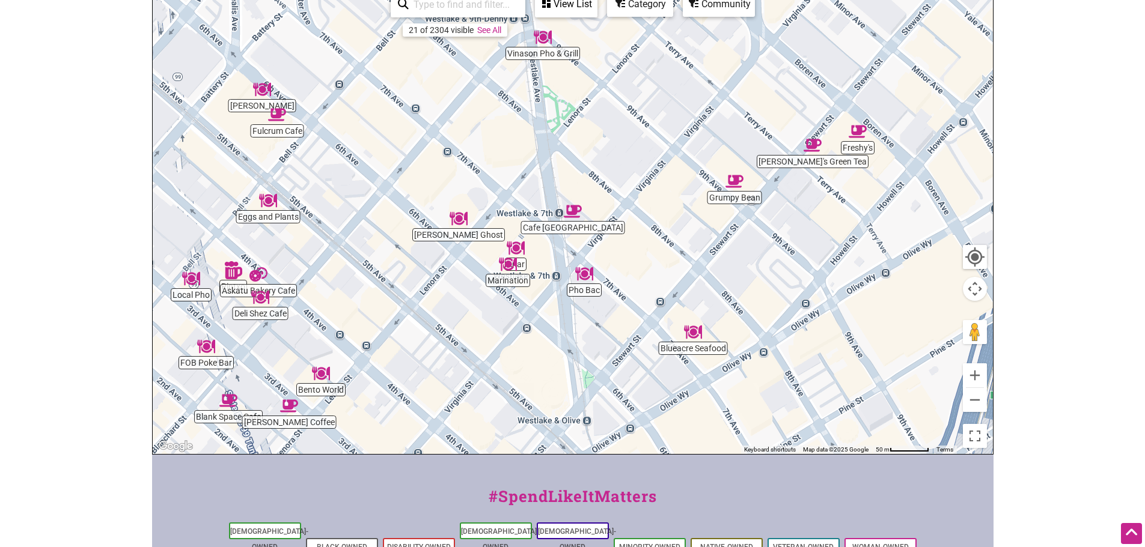
click at [705, 14] on div "Community" at bounding box center [719, 4] width 70 height 23
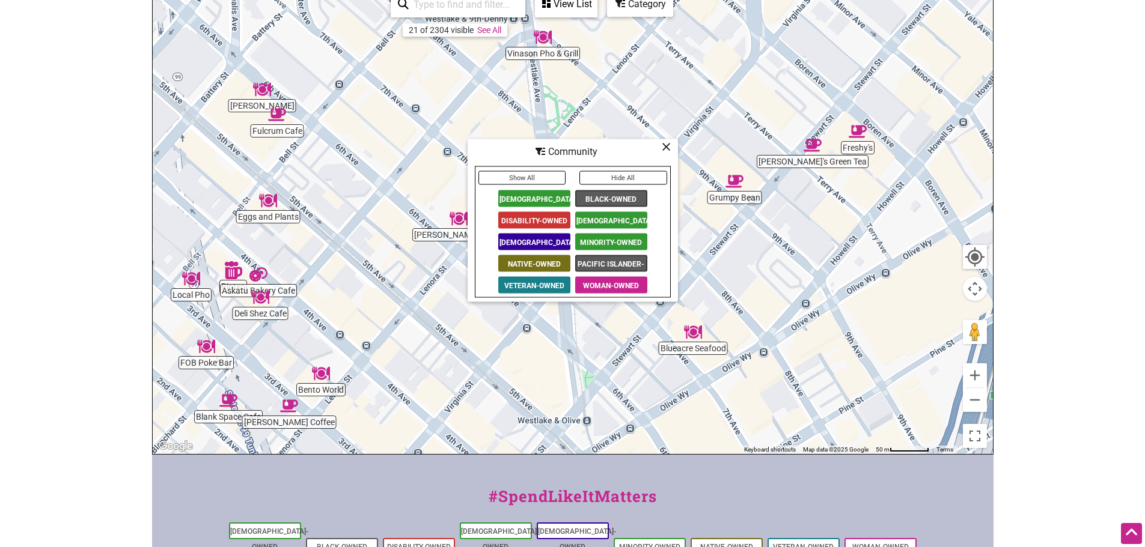
click at [609, 214] on span "[DEMOGRAPHIC_DATA]-Owned" at bounding box center [611, 220] width 72 height 17
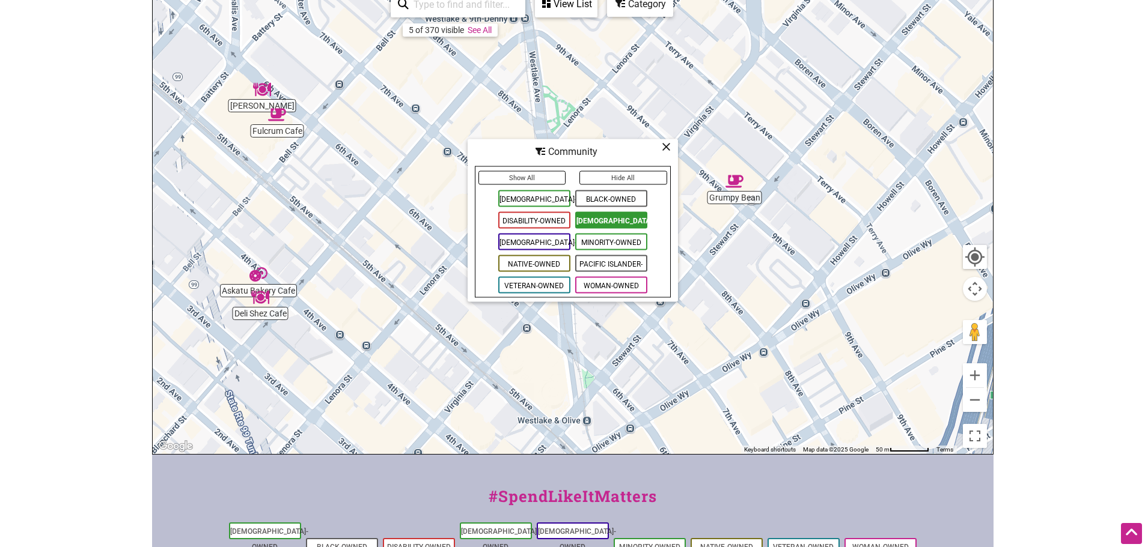
click at [671, 150] on div "Community" at bounding box center [573, 152] width 208 height 23
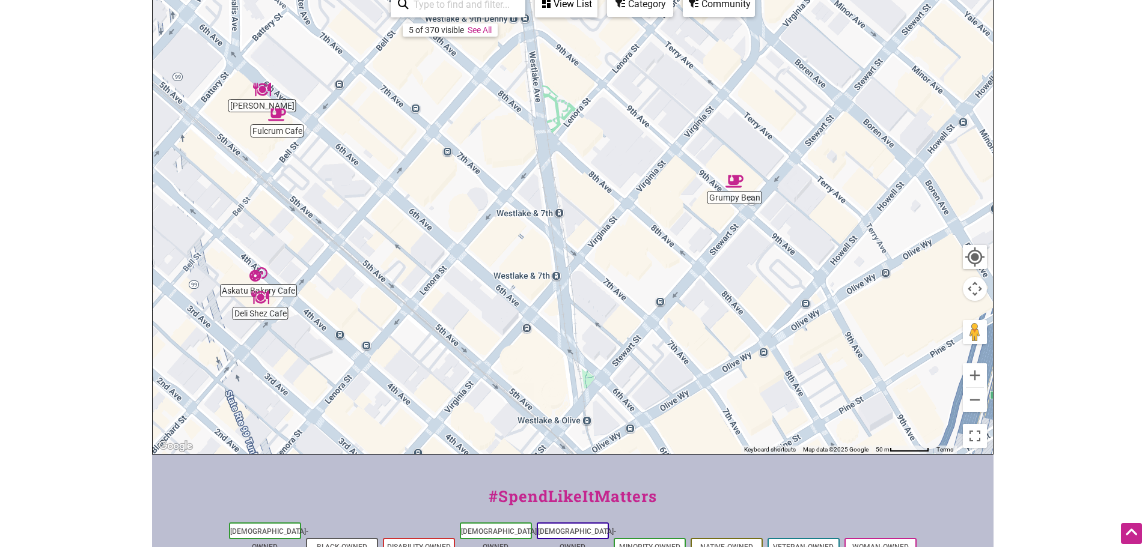
drag, startPoint x: 468, startPoint y: 383, endPoint x: 482, endPoint y: 374, distance: 17.0
click at [482, 374] on div "To navigate, press the arrow keys." at bounding box center [573, 220] width 840 height 467
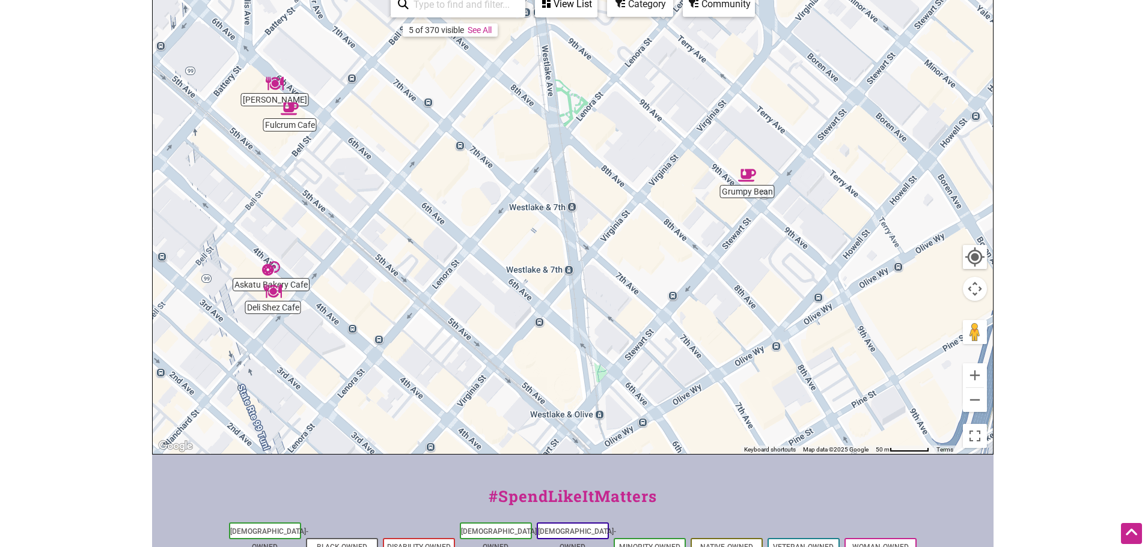
click at [294, 110] on img "Fulcrum Cafe" at bounding box center [290, 109] width 28 height 28
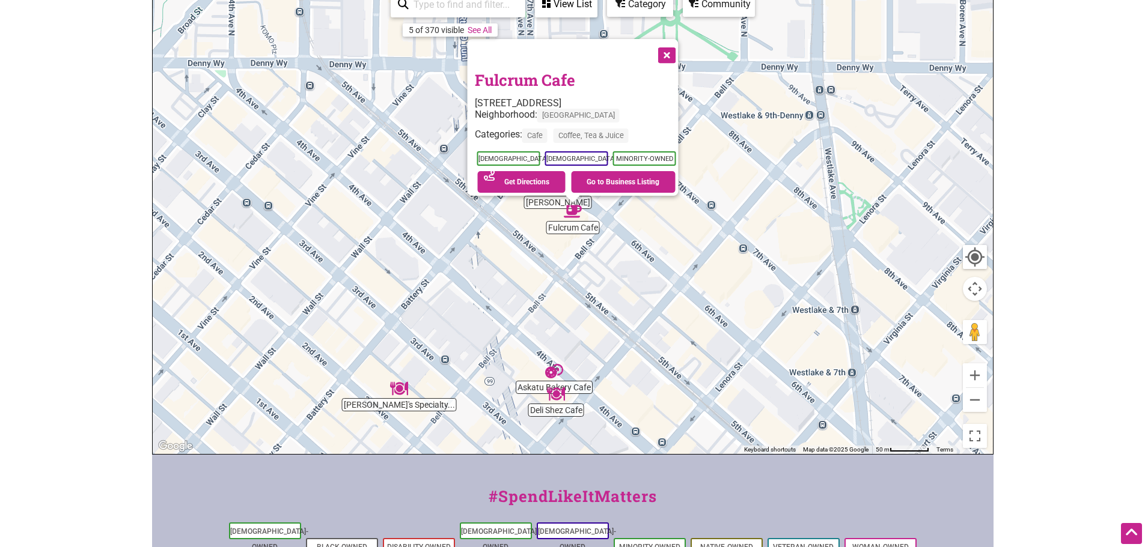
click at [1050, 179] on body "× Menu 0 Add a Business Map Blog Store Offers Intentionalist Cards Buy Black Ca…" at bounding box center [572, 98] width 1145 height 547
click at [399, 391] on img "Rocco's Specialty Bar & Pizzeria" at bounding box center [399, 389] width 28 height 28
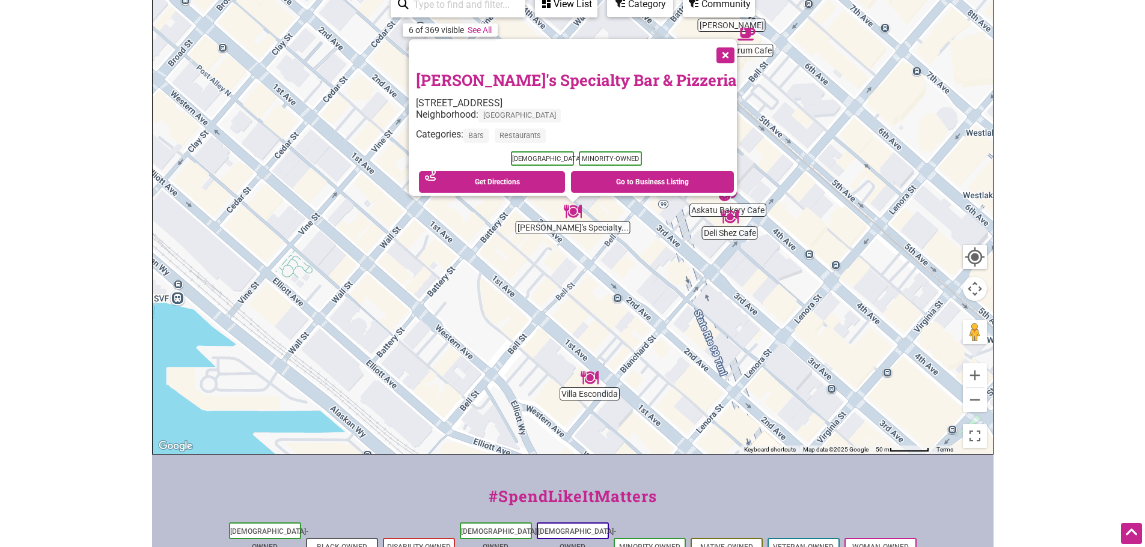
drag, startPoint x: 686, startPoint y: 49, endPoint x: 701, endPoint y: 62, distance: 19.2
click at [709, 49] on button "Close" at bounding box center [724, 54] width 30 height 30
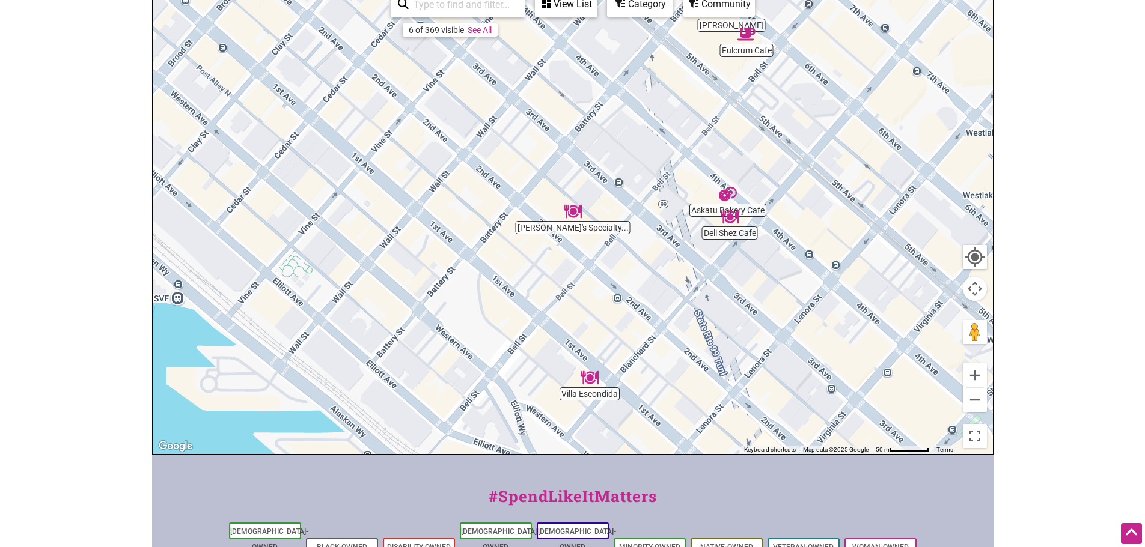
click at [736, 196] on img "Askatu Bakery Cafe" at bounding box center [728, 194] width 28 height 28
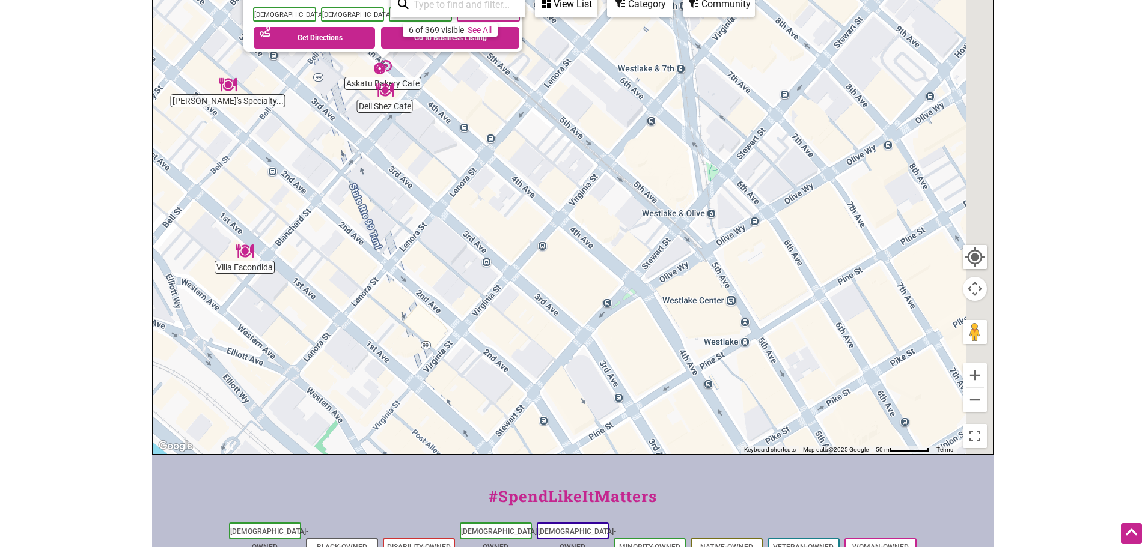
drag, startPoint x: 832, startPoint y: 358, endPoint x: 621, endPoint y: 198, distance: 263.8
click at [621, 198] on div "To navigate, press the arrow keys. Askatu Bakery Cafe 2209 4th Ave, Seattle, WA…" at bounding box center [573, 220] width 840 height 467
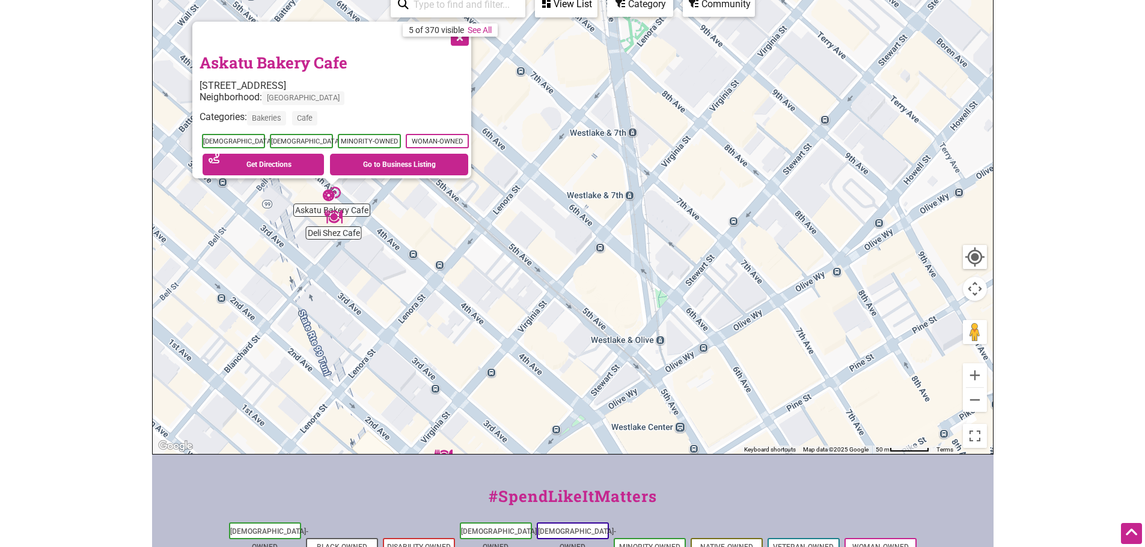
drag, startPoint x: 659, startPoint y: 265, endPoint x: 644, endPoint y: 233, distance: 35.2
click at [644, 233] on div "Askatu Bakery Cafe Deli Shez Cafe Moore Coffee Maiz La Llorona Taqueria To navi…" at bounding box center [573, 220] width 840 height 467
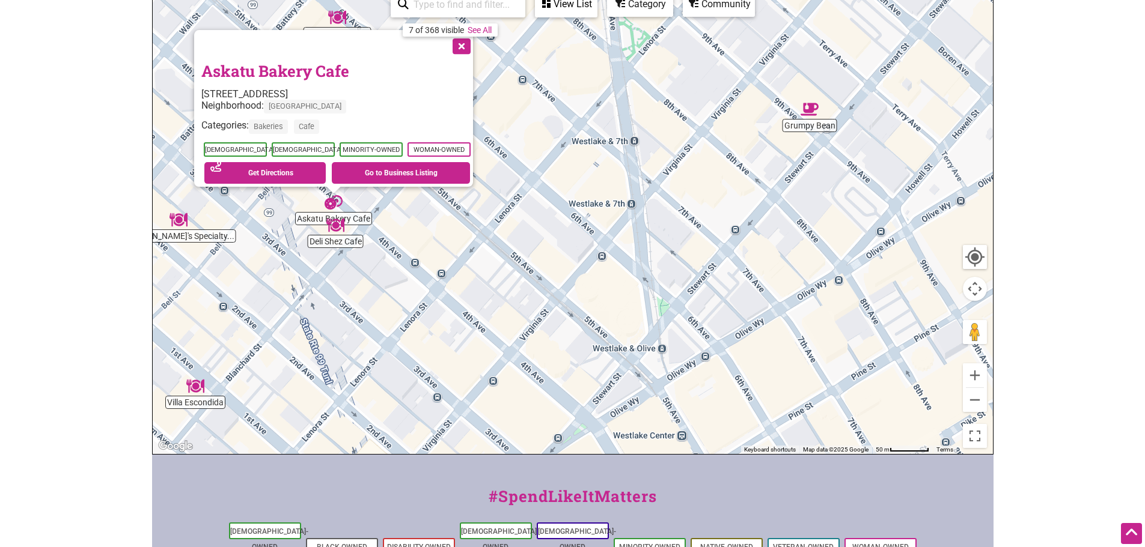
drag, startPoint x: 640, startPoint y: 348, endPoint x: 647, endPoint y: 114, distance: 233.8
click at [647, 114] on div "To navigate, press the arrow keys. Askatu Bakery Cafe 2209 4th Ave, Seattle, WA…" at bounding box center [573, 220] width 840 height 467
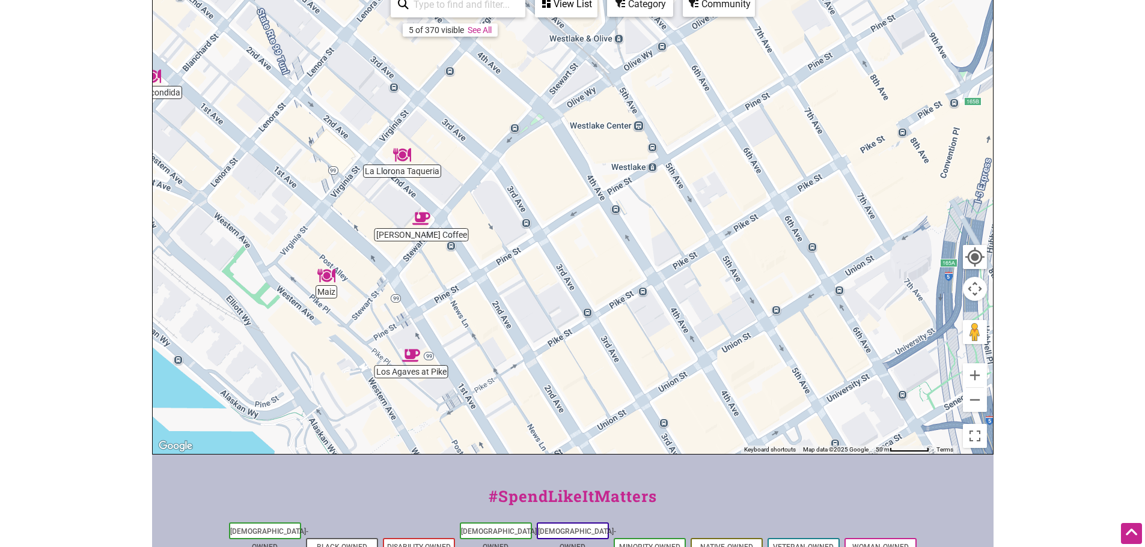
drag, startPoint x: 645, startPoint y: 359, endPoint x: 599, endPoint y: 318, distance: 61.3
click at [599, 318] on div "To navigate, press the arrow keys." at bounding box center [573, 220] width 840 height 467
drag, startPoint x: 852, startPoint y: 313, endPoint x: 641, endPoint y: 395, distance: 226.2
click at [641, 395] on div "To navigate, press the arrow keys." at bounding box center [573, 220] width 840 height 467
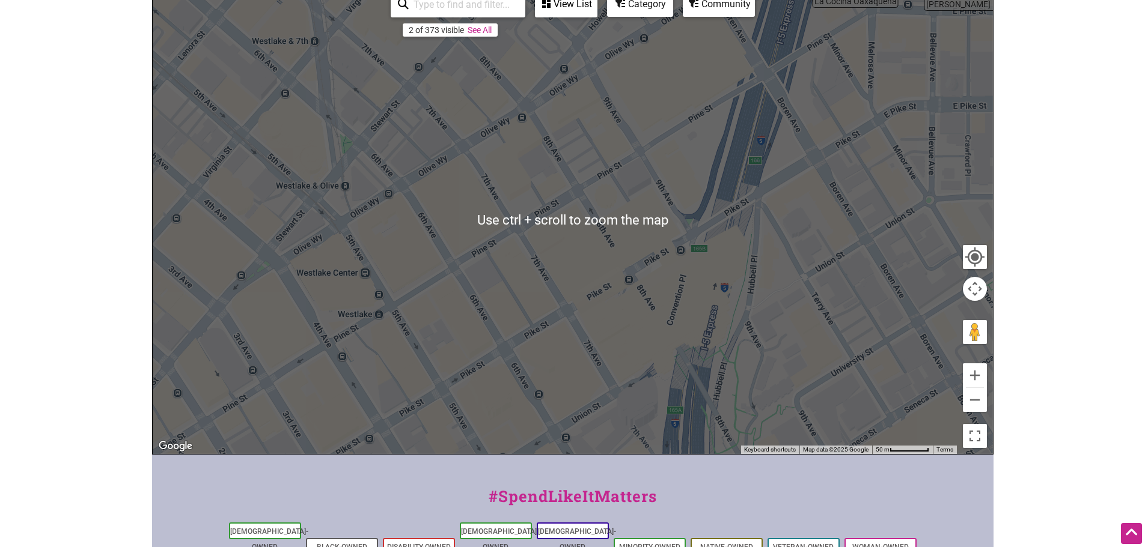
scroll to position [236, 0]
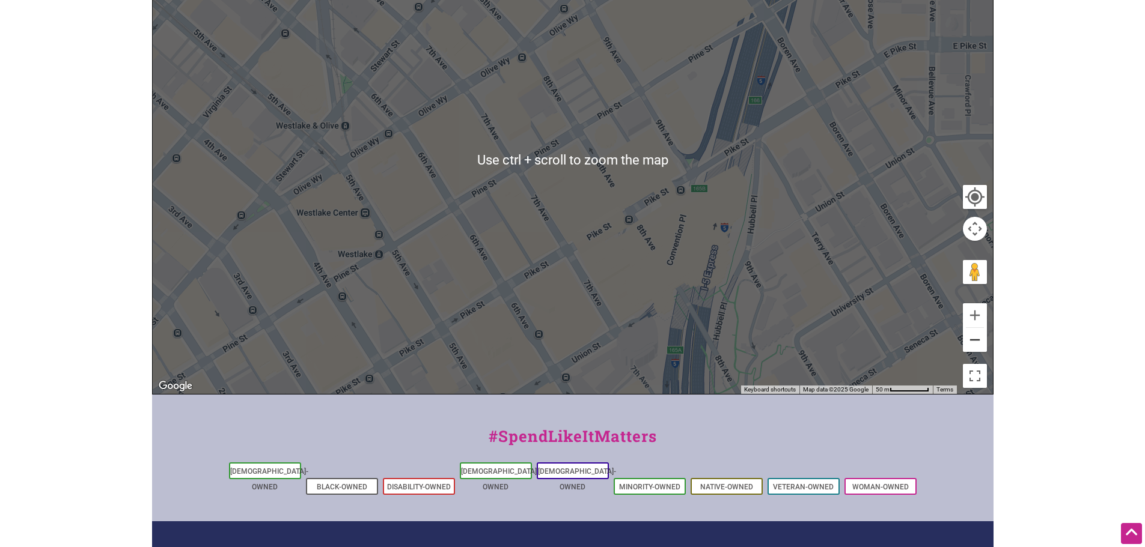
click at [979, 345] on button "Zoom out" at bounding box center [975, 340] width 24 height 24
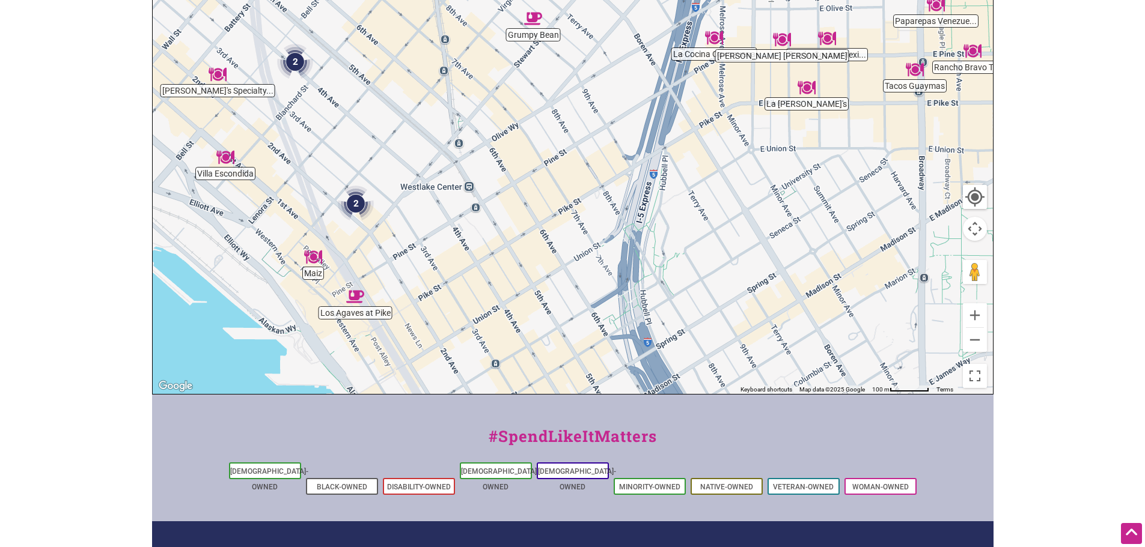
click at [358, 299] on img "Los Agaves at Pike" at bounding box center [355, 297] width 28 height 28
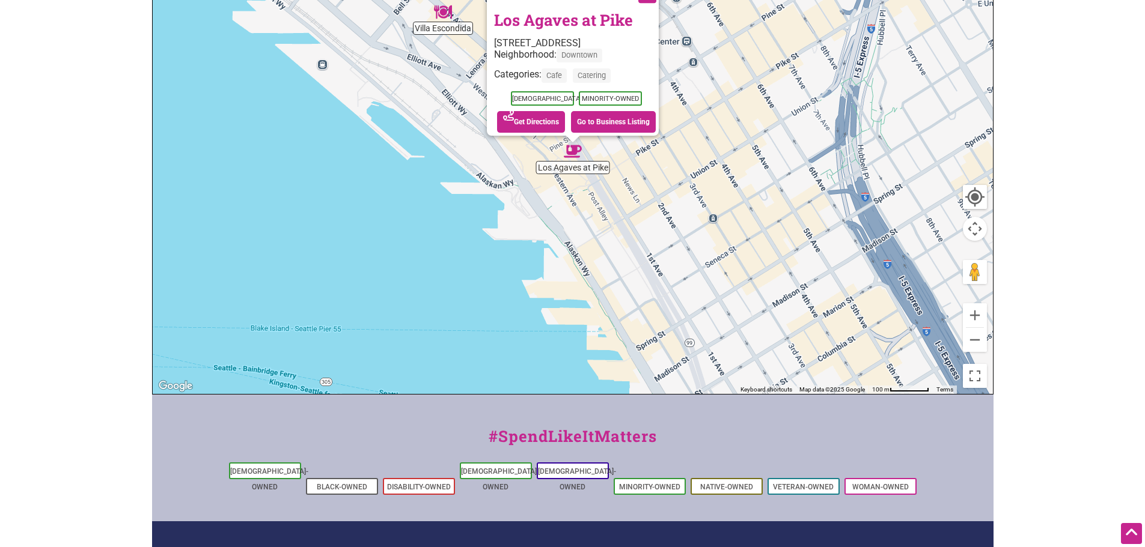
drag, startPoint x: 1084, startPoint y: 261, endPoint x: 1081, endPoint y: 283, distance: 22.4
click at [1081, 283] on body "× Menu 0 Add a Business Map Blog Store Offers Intentionalist Cards Buy Black Ca…" at bounding box center [572, 37] width 1145 height 547
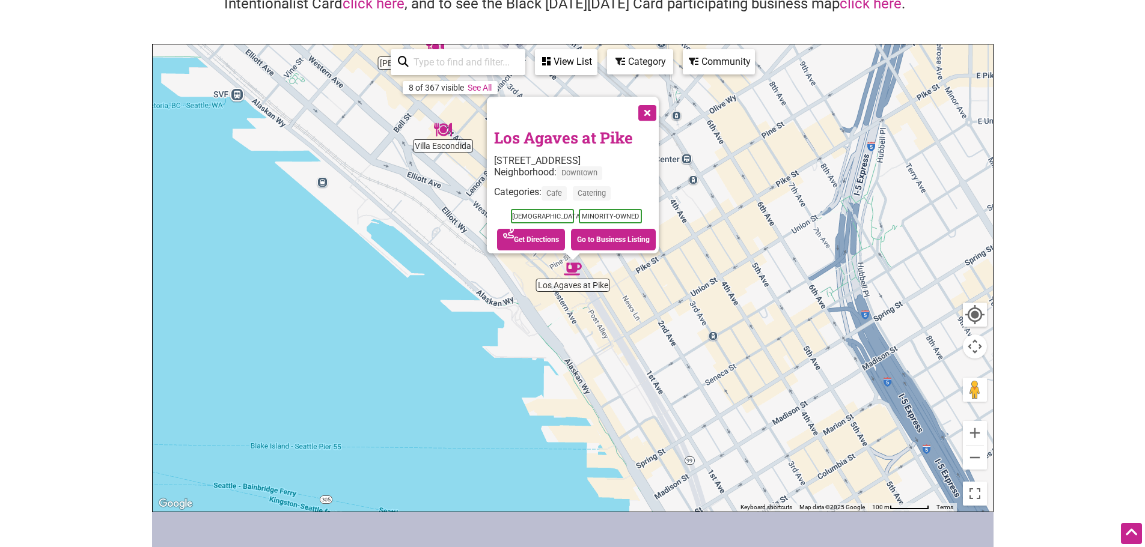
scroll to position [115, 0]
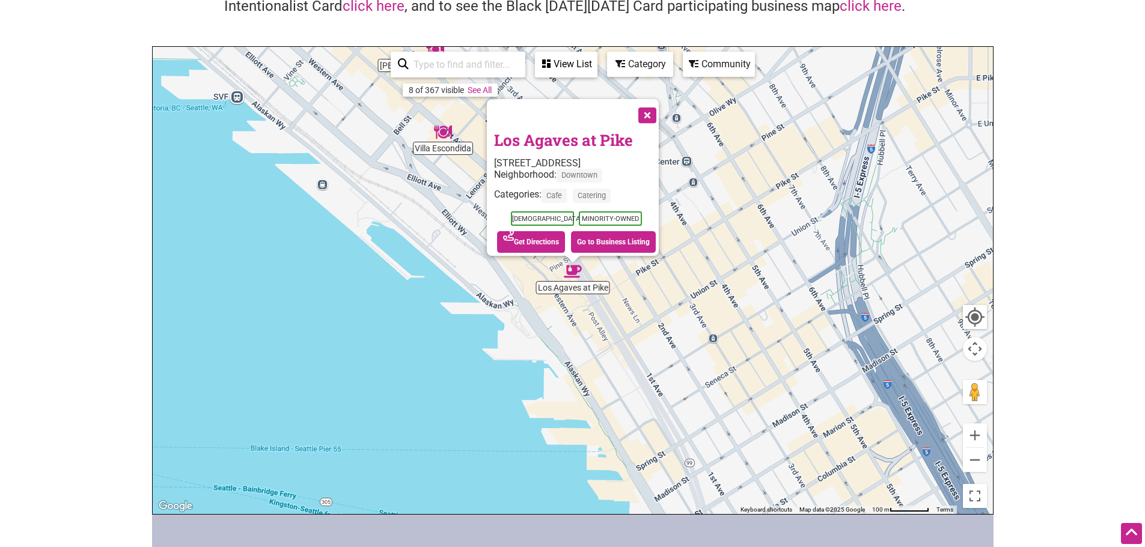
click at [661, 112] on button "Close" at bounding box center [646, 114] width 30 height 30
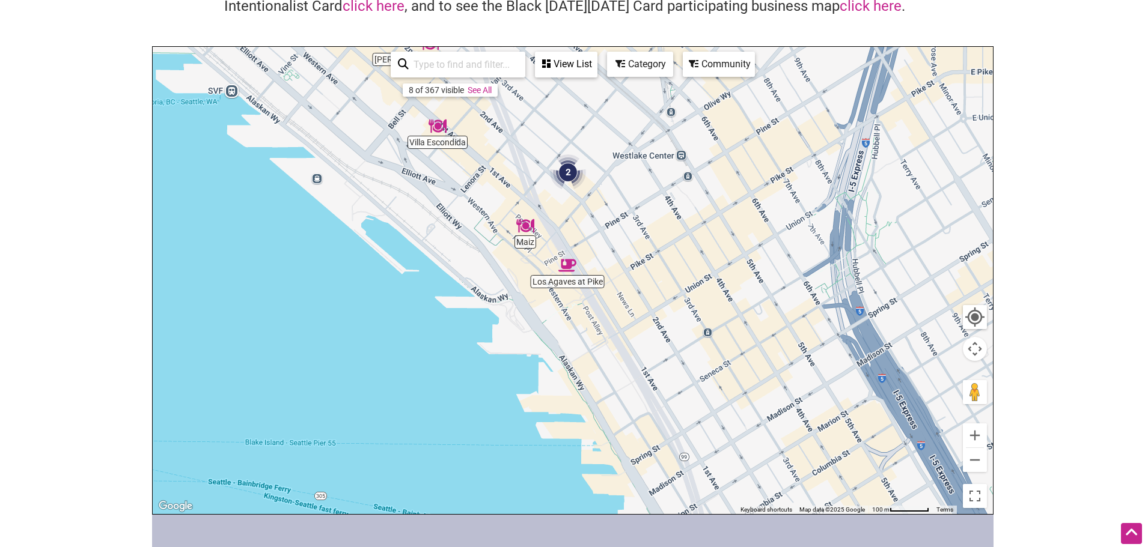
drag, startPoint x: 833, startPoint y: 440, endPoint x: 794, endPoint y: 386, distance: 65.9
click at [794, 386] on div "To navigate, press the arrow keys." at bounding box center [573, 280] width 840 height 467
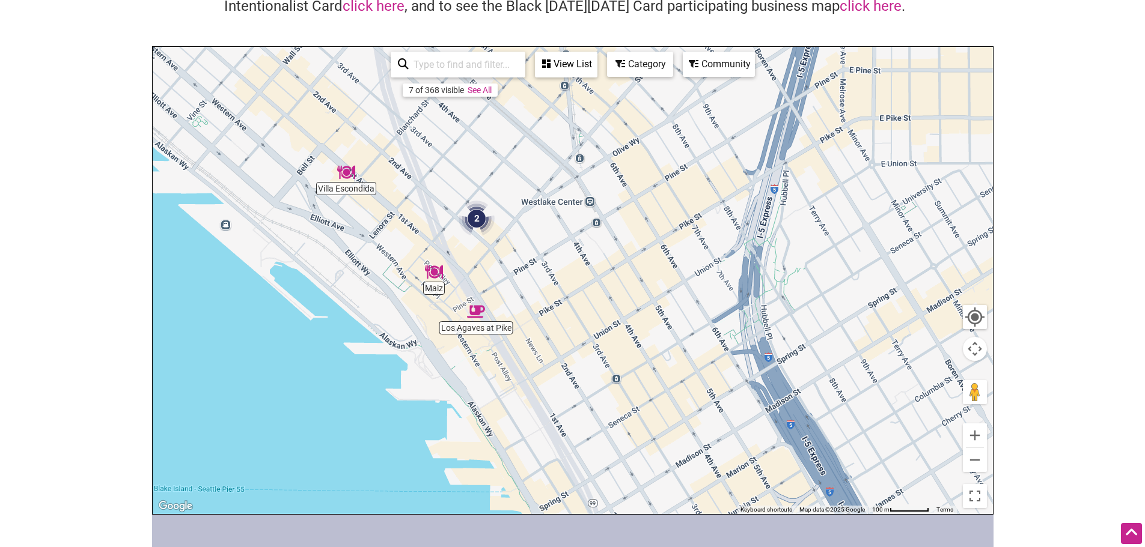
drag, startPoint x: 799, startPoint y: 272, endPoint x: 755, endPoint y: 362, distance: 100.5
click at [747, 375] on div "To navigate, press the arrow keys." at bounding box center [573, 280] width 840 height 467
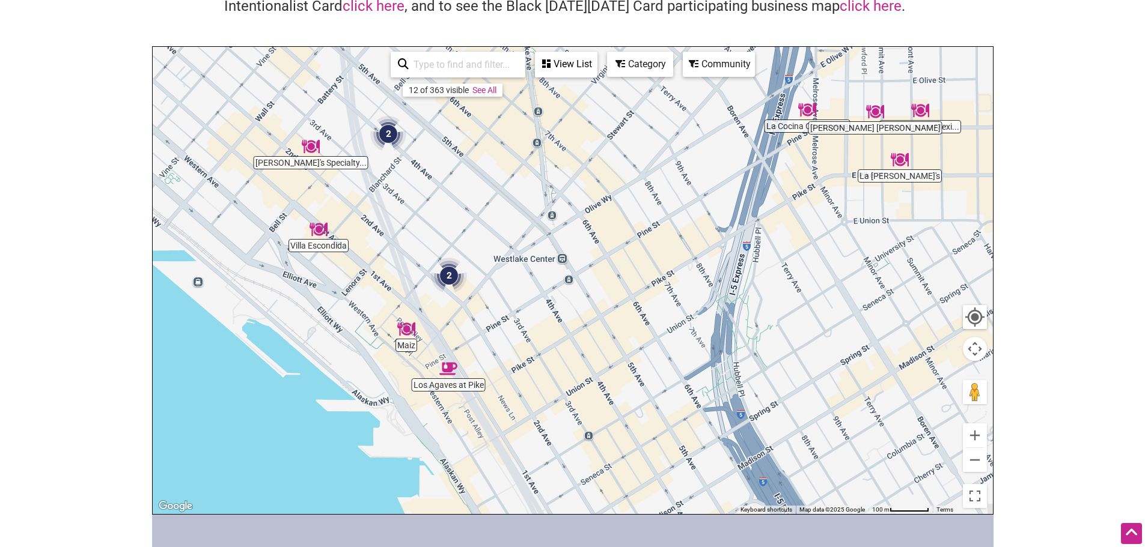
drag, startPoint x: 741, startPoint y: 377, endPoint x: 735, endPoint y: 400, distance: 23.0
click at [735, 400] on div "To navigate, press the arrow keys." at bounding box center [573, 280] width 840 height 467
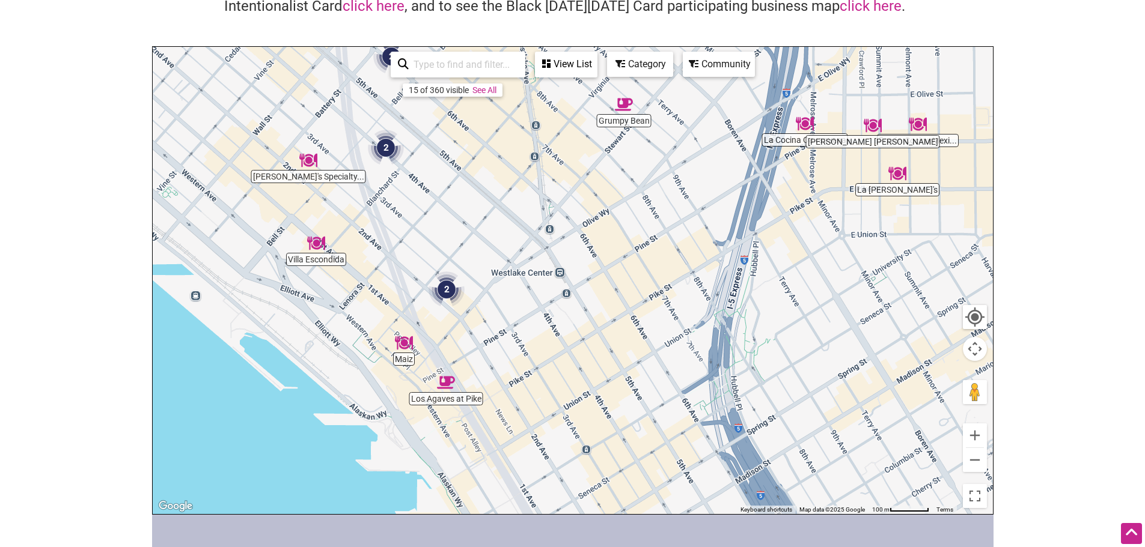
click at [807, 130] on img "La Cocina Oaxaquena" at bounding box center [805, 124] width 28 height 28
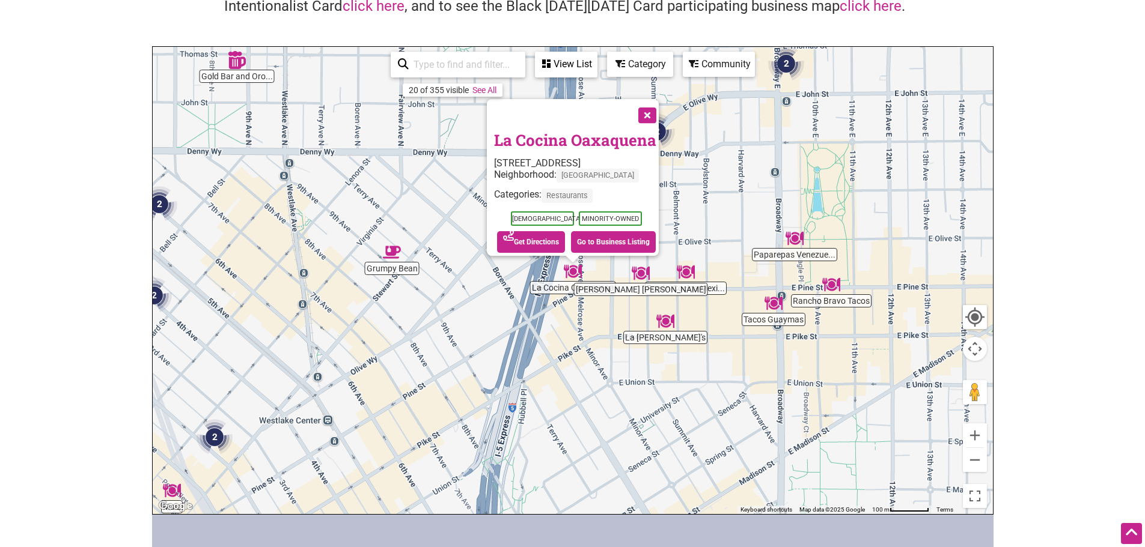
drag, startPoint x: 579, startPoint y: 131, endPoint x: 1049, endPoint y: 152, distance: 470.9
click at [1049, 152] on body "× Menu 0 Add a Business Map Blog Store Offers Intentionalist Cards Buy Black Ca…" at bounding box center [572, 158] width 1145 height 547
click at [650, 111] on button "Close" at bounding box center [646, 114] width 30 height 30
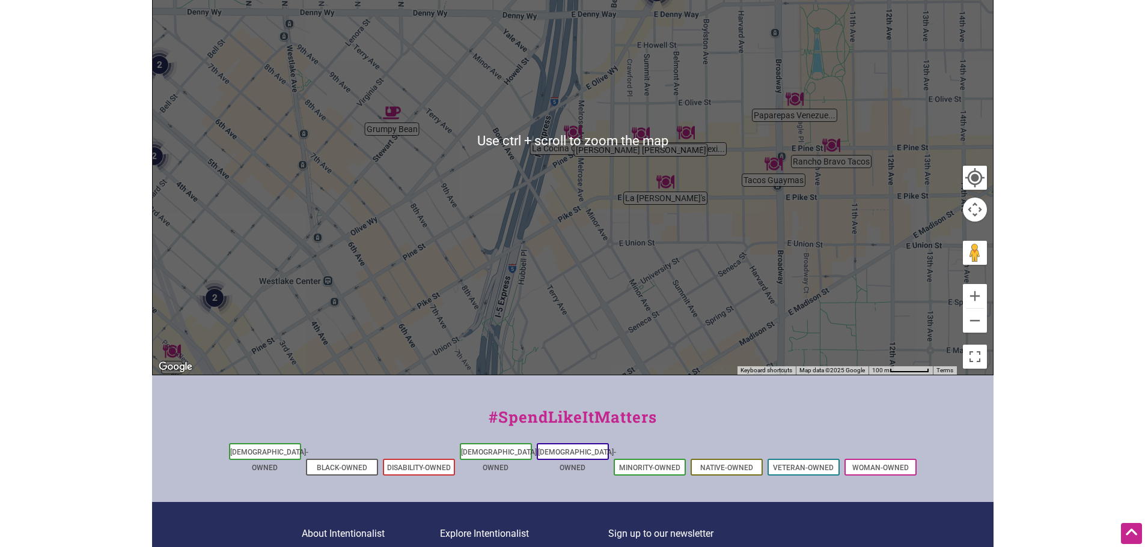
scroll to position [296, 0]
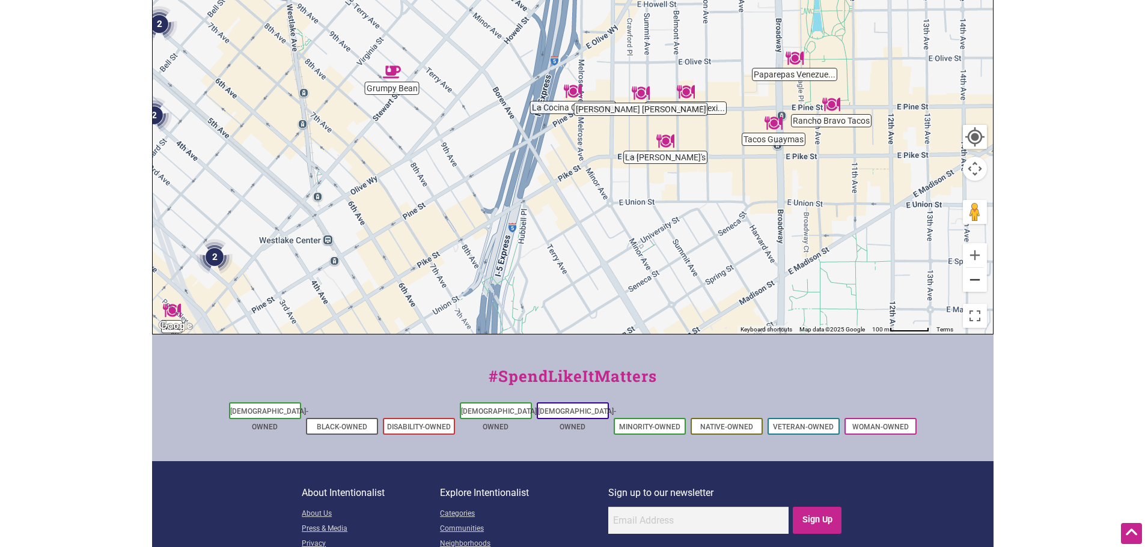
click at [975, 274] on button "Zoom out" at bounding box center [975, 280] width 24 height 24
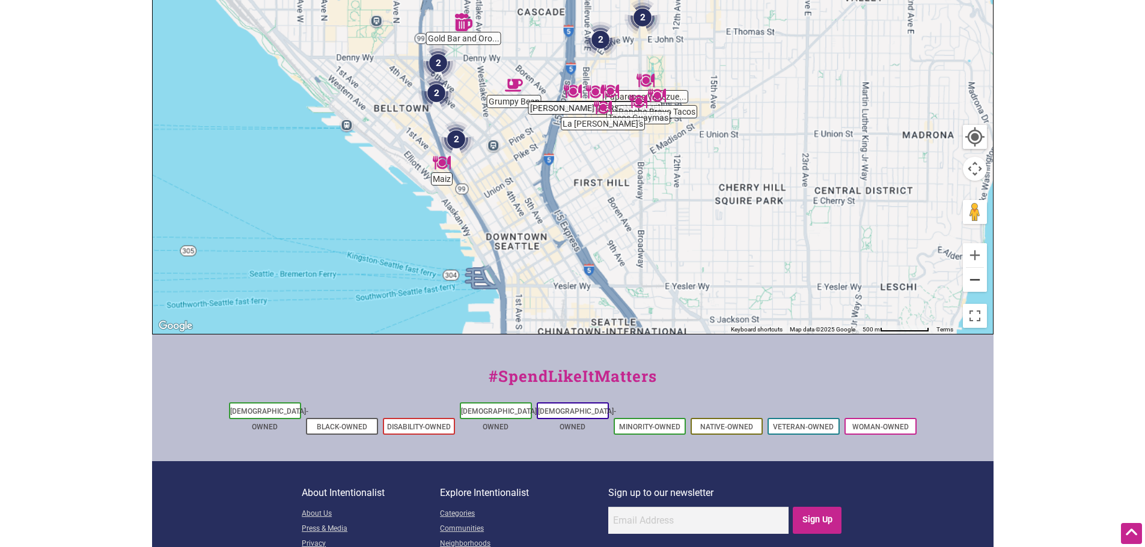
click at [975, 274] on button "Zoom out" at bounding box center [975, 280] width 24 height 24
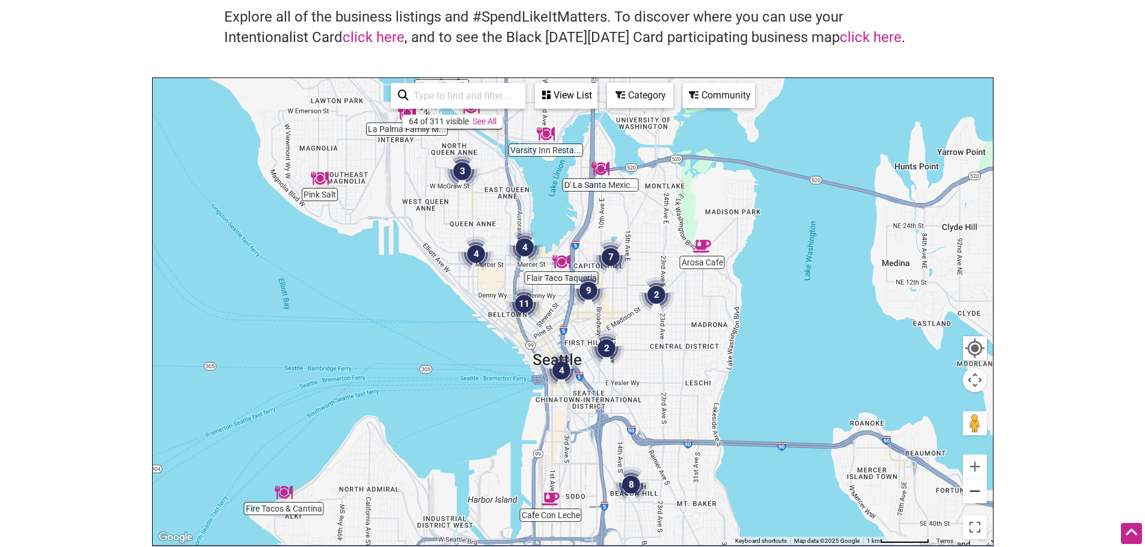
scroll to position [55, 0]
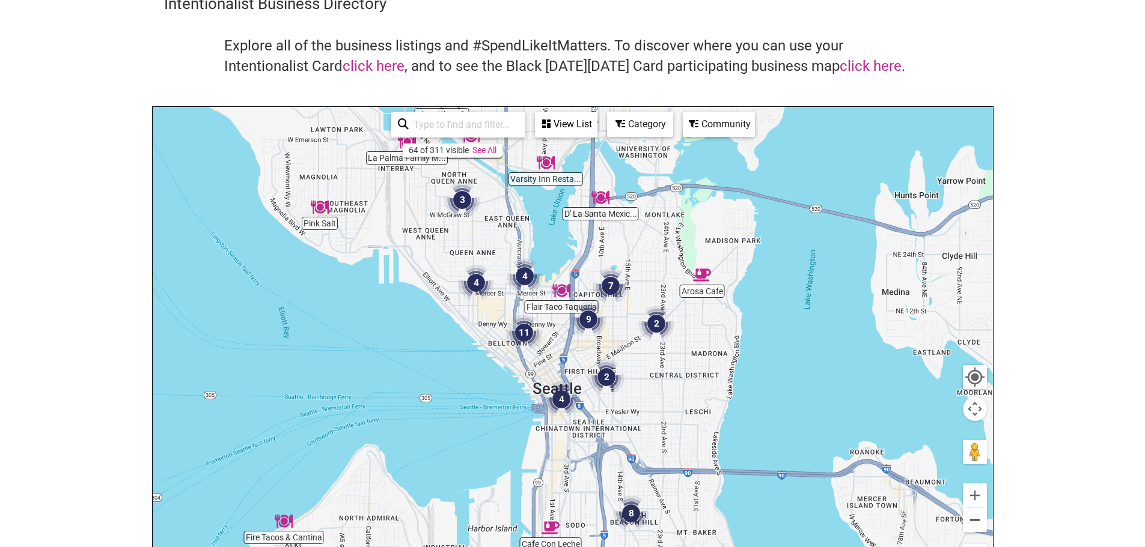
click at [975, 523] on button "Zoom out" at bounding box center [975, 520] width 24 height 24
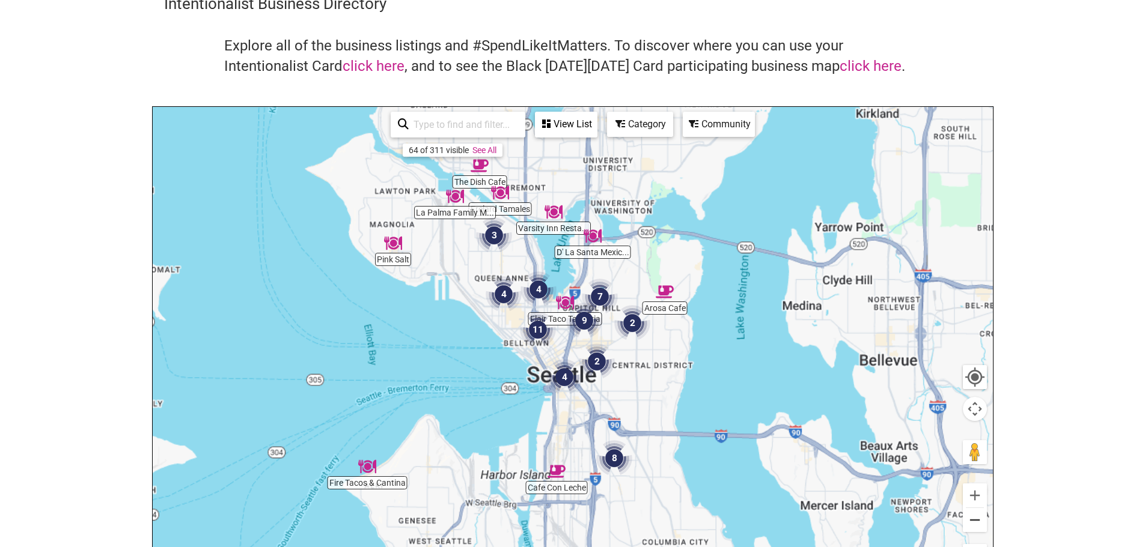
click at [975, 523] on button "Zoom out" at bounding box center [975, 520] width 24 height 24
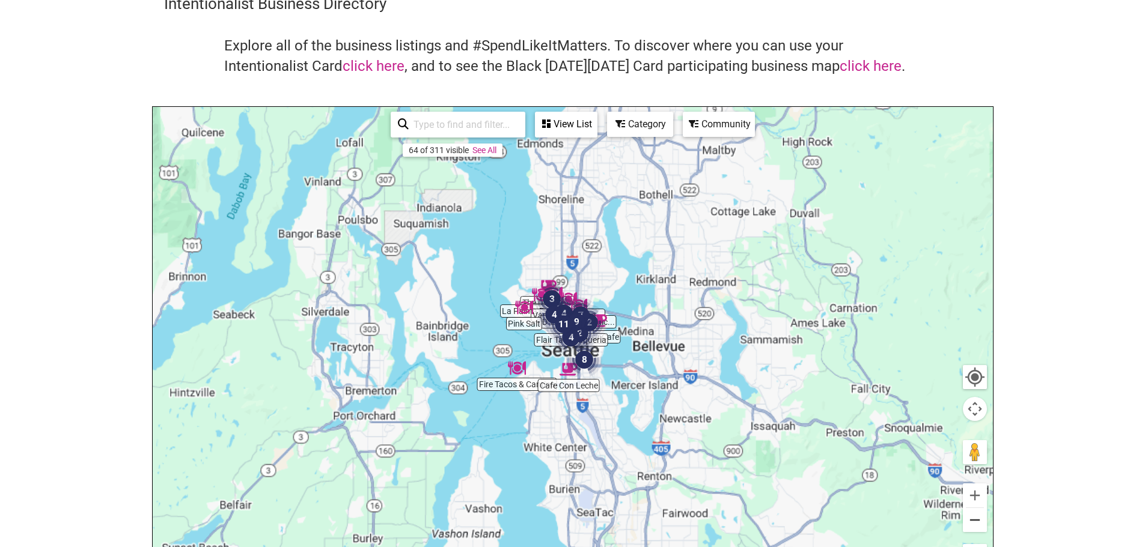
click at [975, 523] on button "Zoom out" at bounding box center [975, 520] width 24 height 24
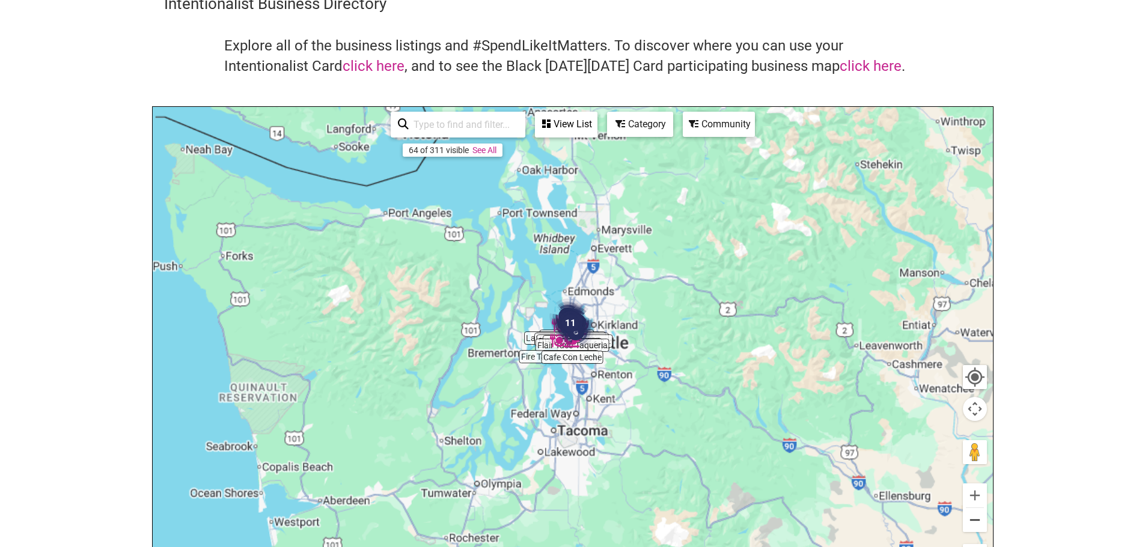
click at [975, 523] on button "Zoom out" at bounding box center [975, 520] width 24 height 24
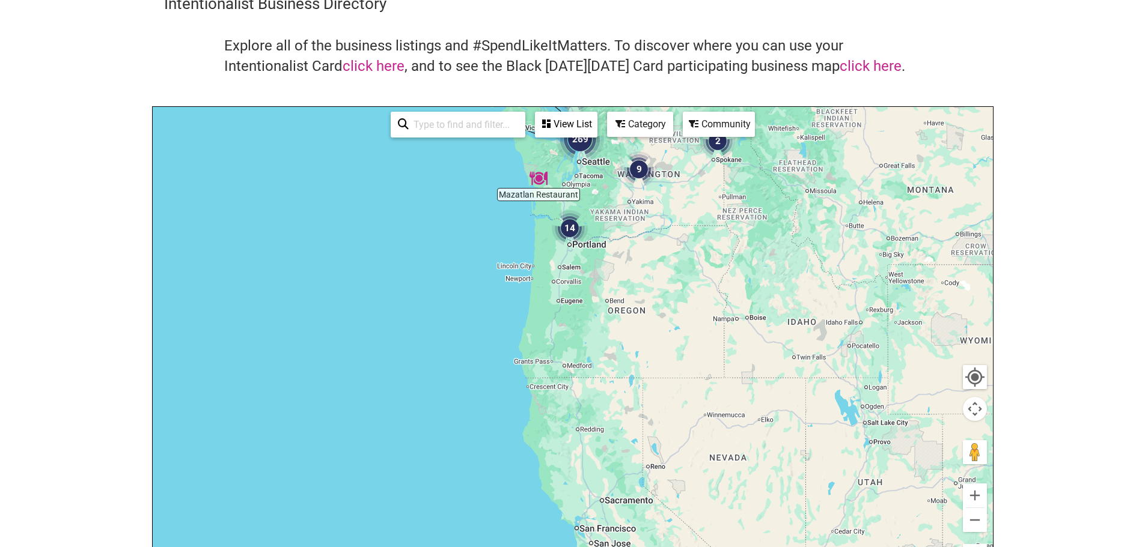
drag, startPoint x: 706, startPoint y: 509, endPoint x: 697, endPoint y: 348, distance: 160.7
click at [709, 325] on div "To navigate, press the arrow keys." at bounding box center [573, 340] width 840 height 467
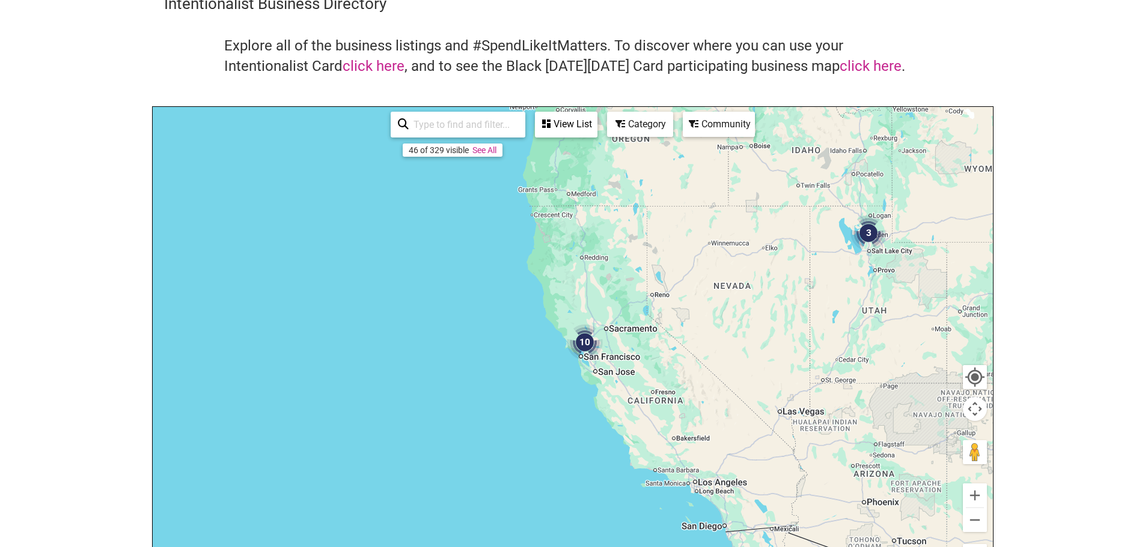
drag, startPoint x: 644, startPoint y: 419, endPoint x: 641, endPoint y: 344, distance: 75.8
click at [641, 344] on div "To navigate, press the arrow keys." at bounding box center [573, 340] width 840 height 467
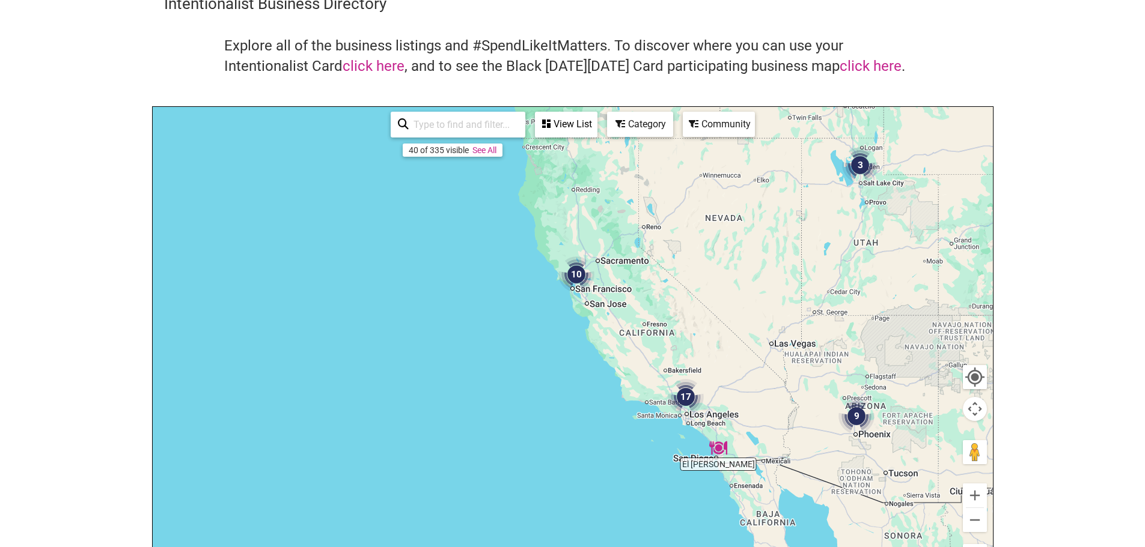
drag, startPoint x: 720, startPoint y: 486, endPoint x: 710, endPoint y: 415, distance: 71.5
click at [710, 415] on div "To navigate, press the arrow keys." at bounding box center [573, 340] width 840 height 467
click at [979, 494] on button "Zoom in" at bounding box center [975, 496] width 24 height 24
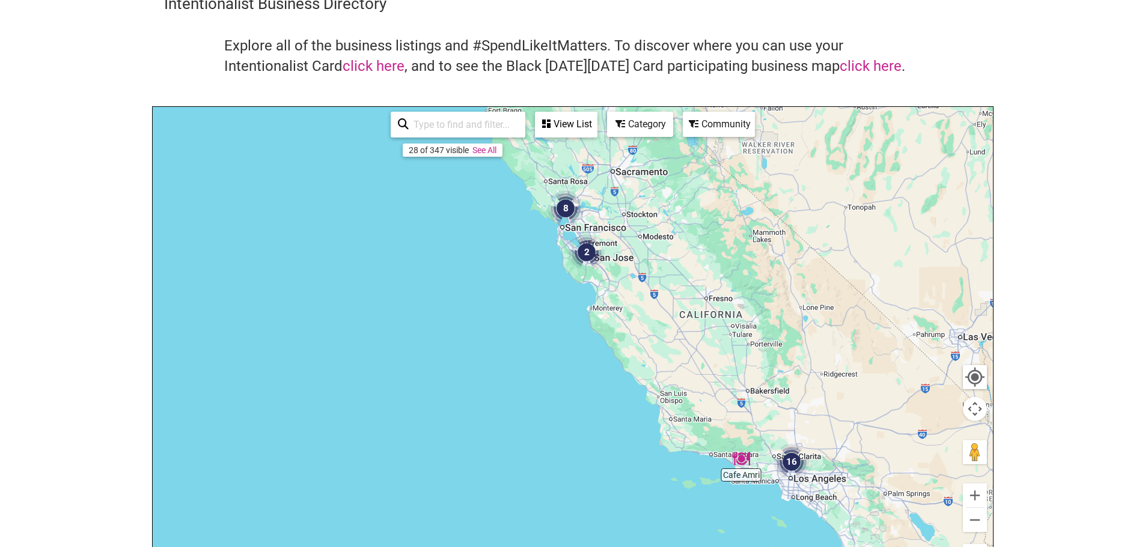
drag, startPoint x: 874, startPoint y: 444, endPoint x: 808, endPoint y: 374, distance: 96.1
click at [808, 374] on div "To navigate, press the arrow keys." at bounding box center [573, 340] width 840 height 467
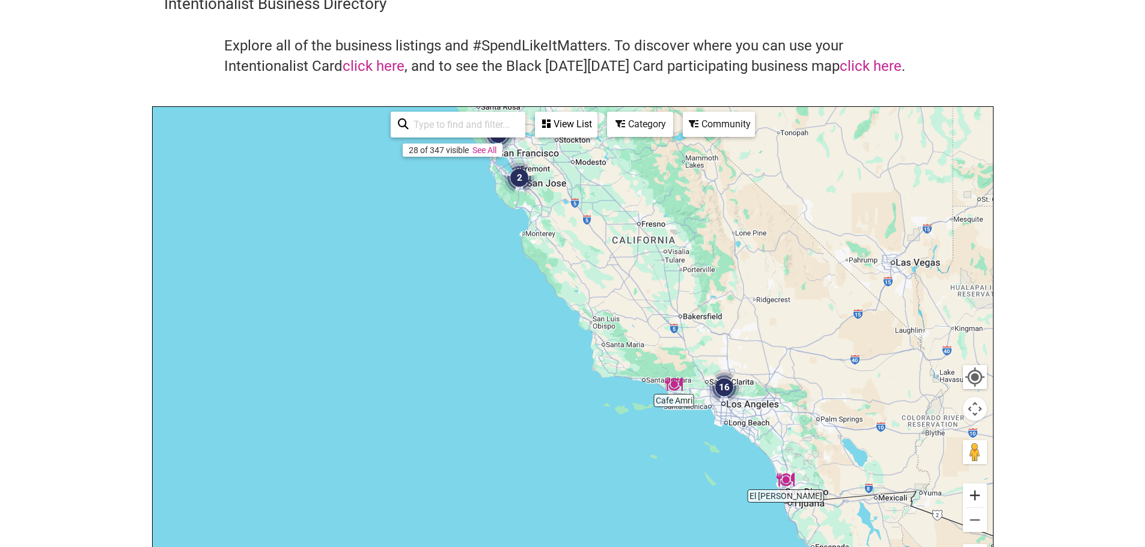
click at [986, 503] on button "Zoom in" at bounding box center [975, 496] width 24 height 24
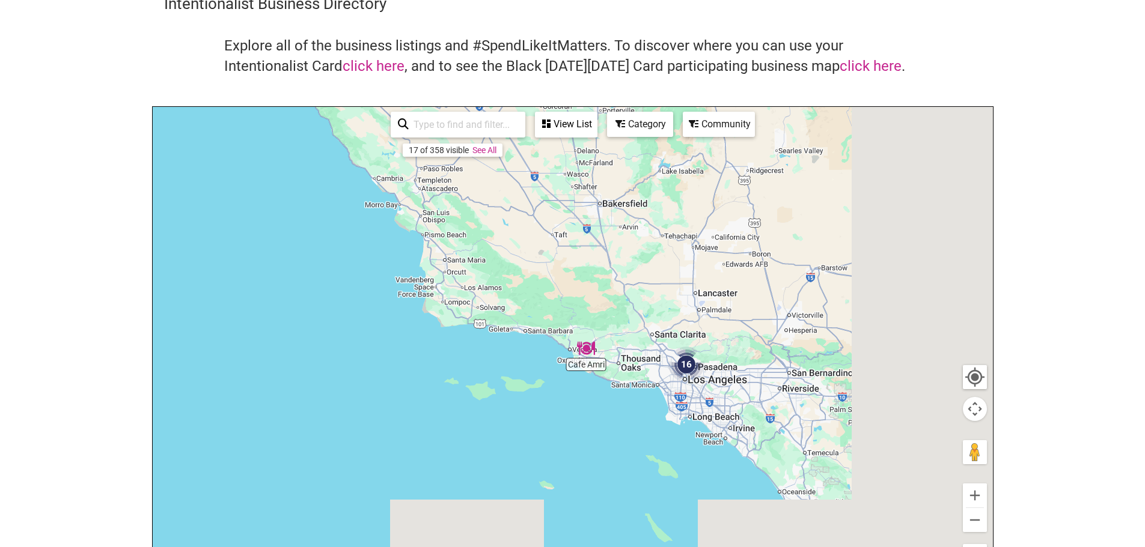
drag, startPoint x: 898, startPoint y: 478, endPoint x: 705, endPoint y: 388, distance: 213.4
click at [705, 388] on div "To navigate, press the arrow keys." at bounding box center [573, 340] width 840 height 467
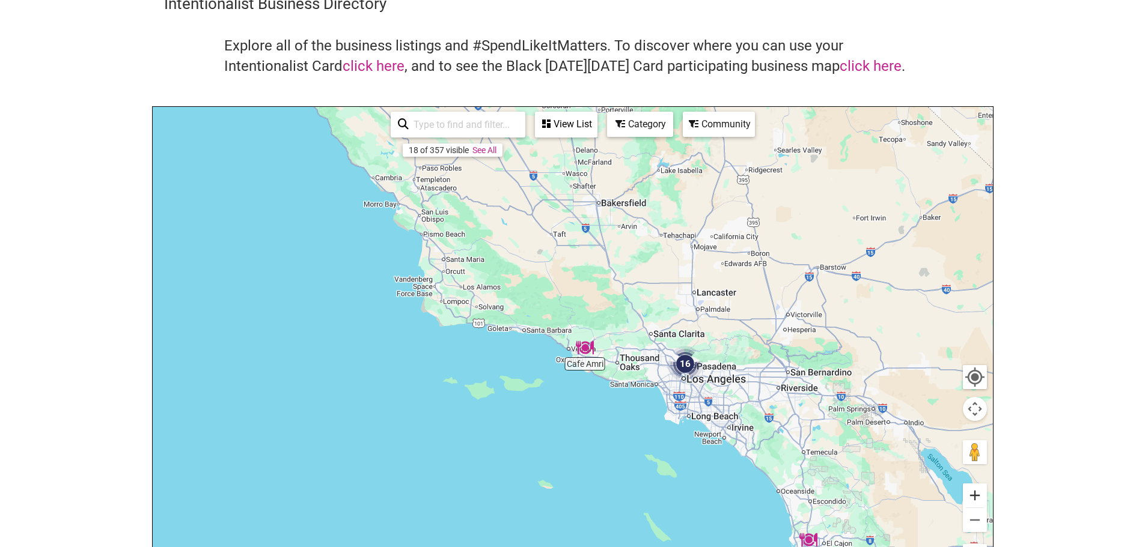
click at [979, 496] on button "Zoom in" at bounding box center [975, 496] width 24 height 24
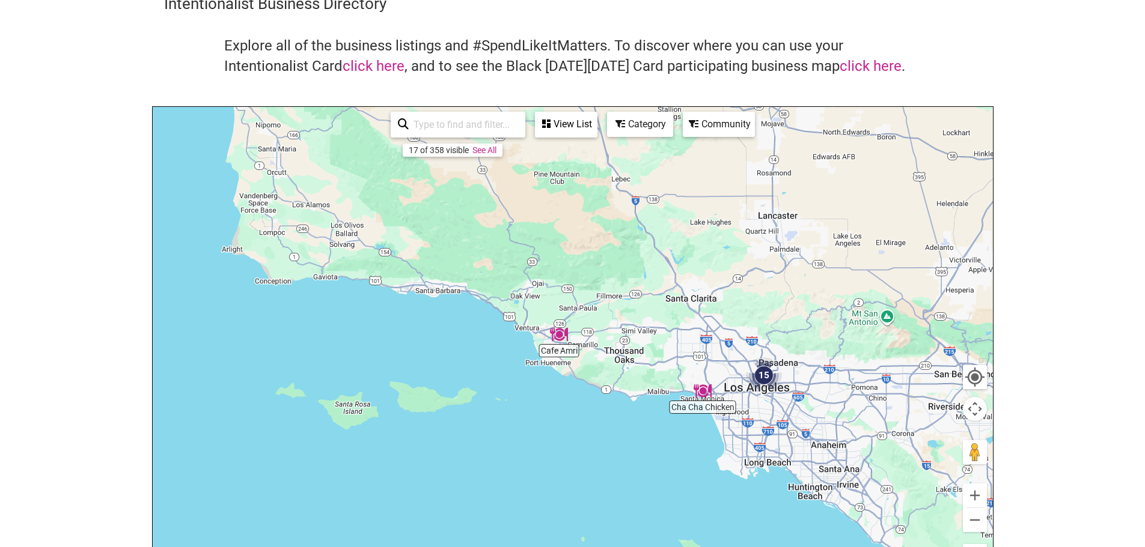
drag, startPoint x: 861, startPoint y: 475, endPoint x: 701, endPoint y: 343, distance: 207.5
click at [701, 344] on div "To navigate, press the arrow keys." at bounding box center [573, 340] width 840 height 467
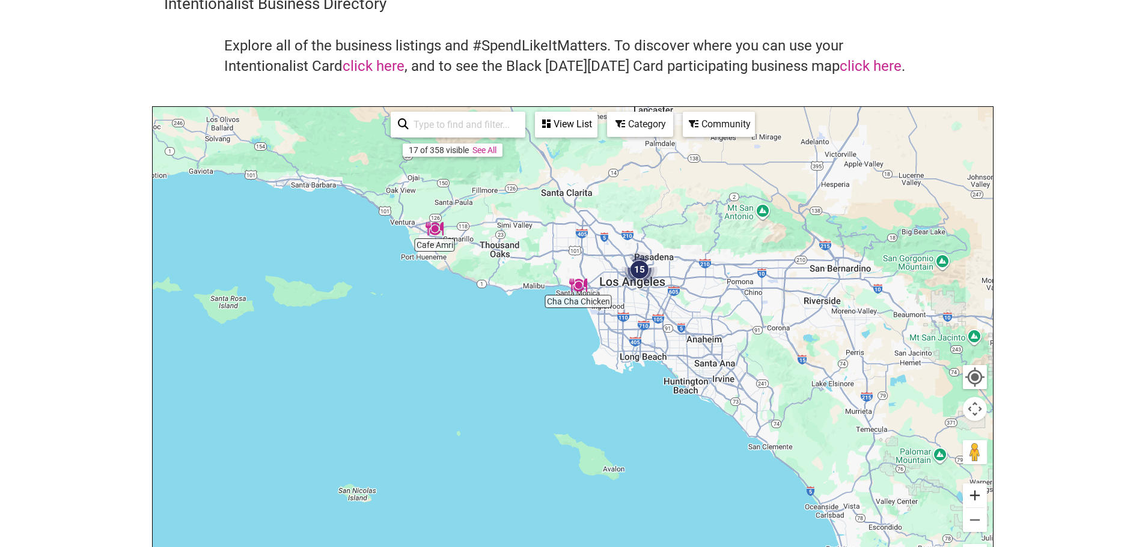
click at [980, 499] on button "Zoom in" at bounding box center [975, 496] width 24 height 24
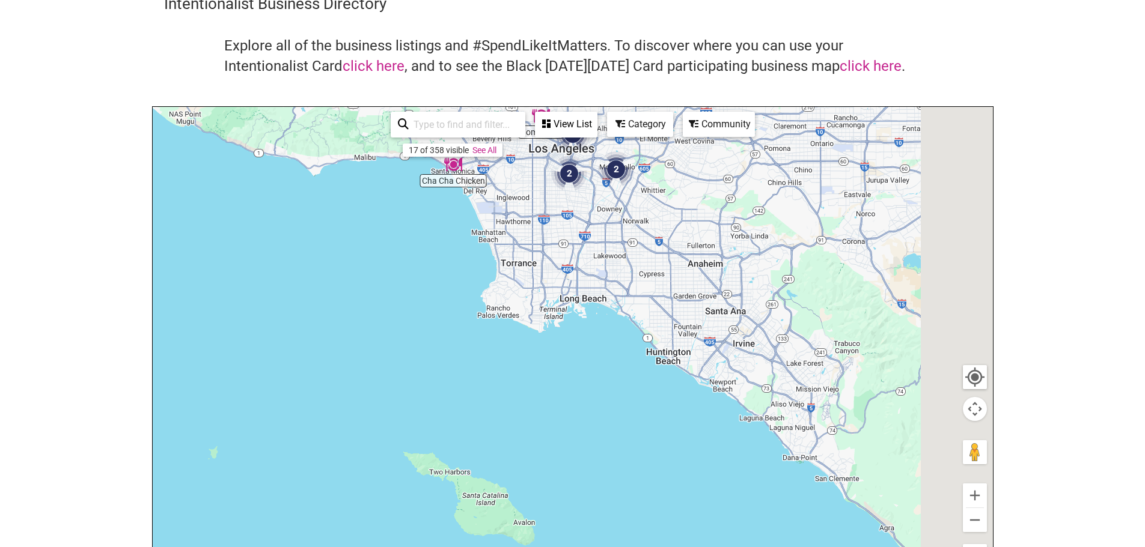
drag, startPoint x: 875, startPoint y: 471, endPoint x: 714, endPoint y: 380, distance: 184.8
click at [714, 380] on div "To navigate, press the arrow keys." at bounding box center [573, 340] width 840 height 467
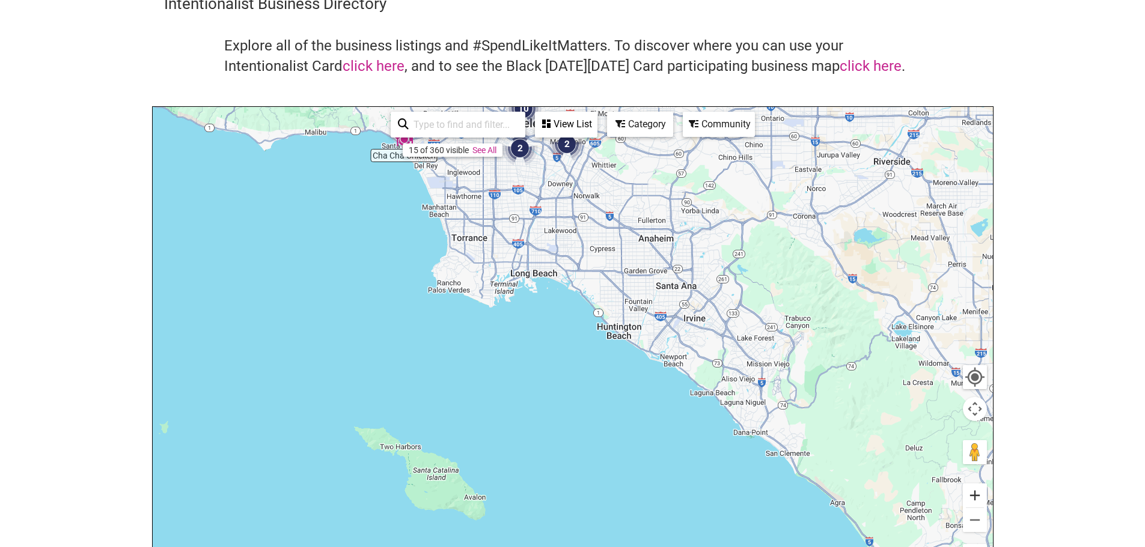
click at [981, 496] on button "Zoom in" at bounding box center [975, 496] width 24 height 24
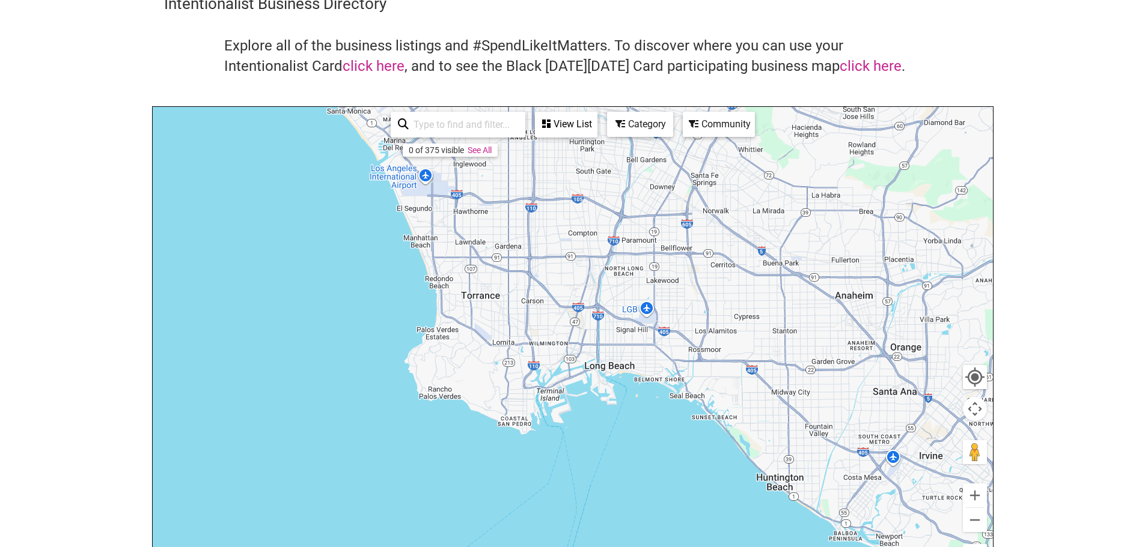
drag, startPoint x: 538, startPoint y: 290, endPoint x: 607, endPoint y: 403, distance: 132.2
click at [607, 403] on div "To navigate, press the arrow keys." at bounding box center [573, 340] width 840 height 467
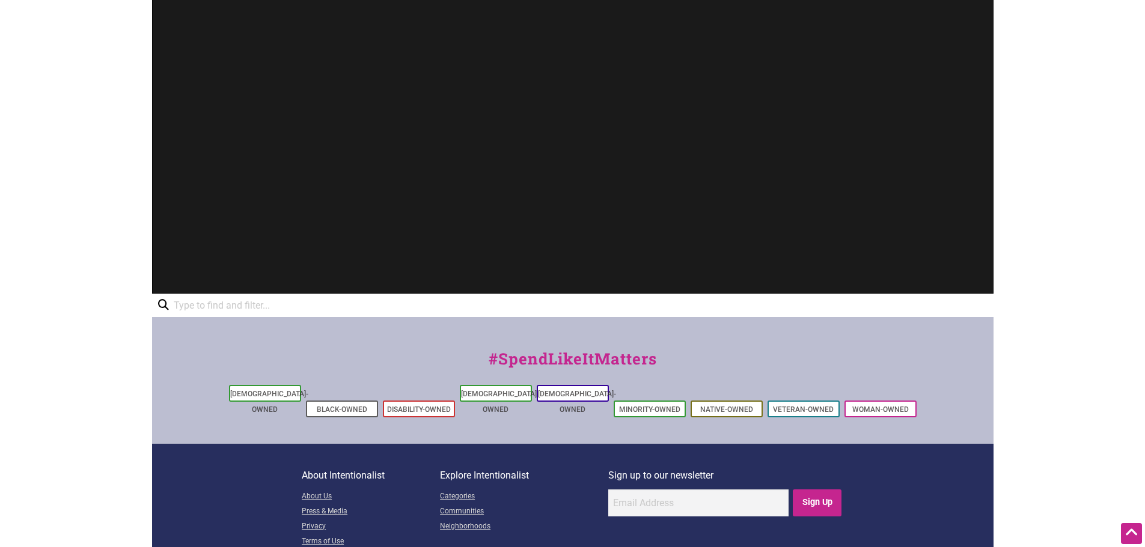
scroll to position [476, 0]
